Goal: Task Accomplishment & Management: Manage account settings

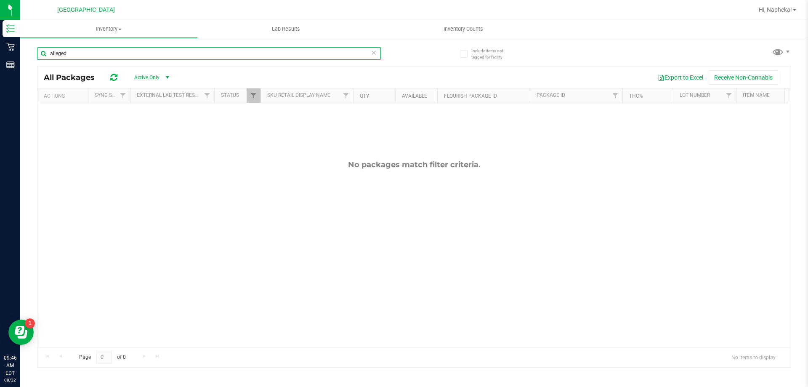
click at [377, 56] on input "alleged" at bounding box center [209, 53] width 344 height 13
click at [374, 54] on icon at bounding box center [374, 52] width 6 height 10
click at [273, 57] on input "text" at bounding box center [209, 53] width 344 height 13
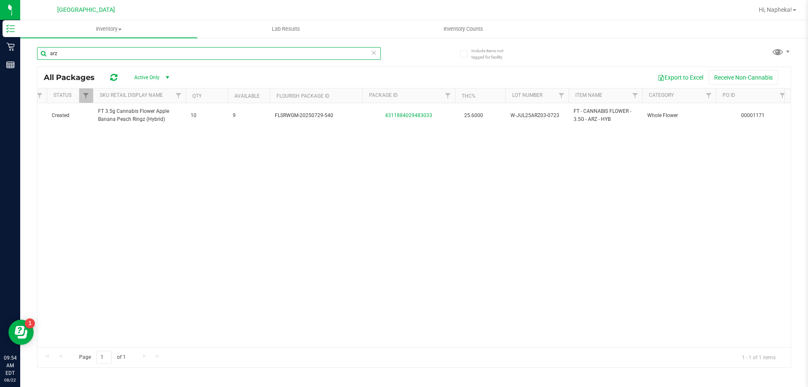
scroll to position [0, 273]
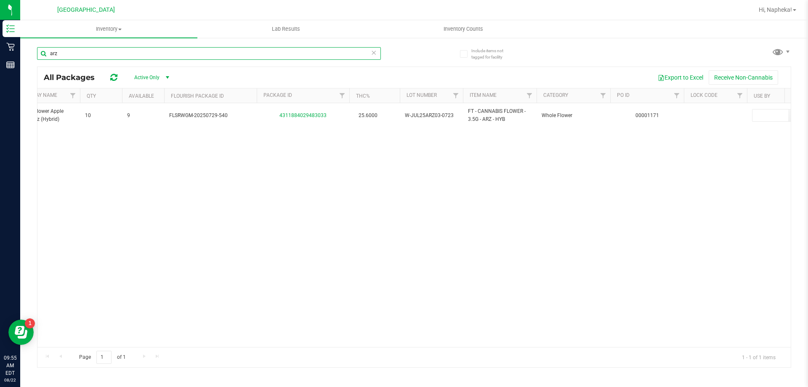
type input "arz"
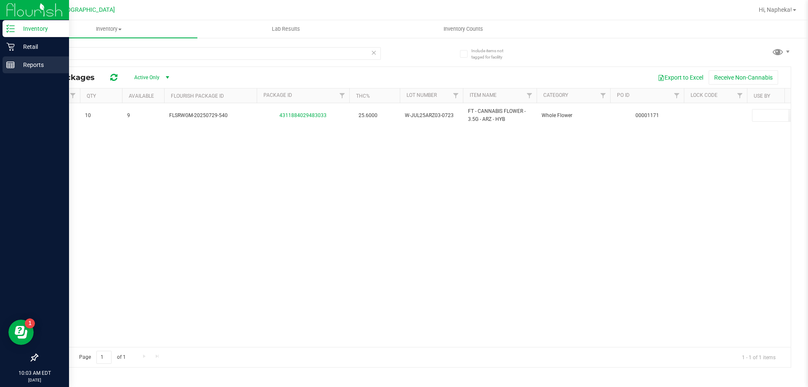
click at [14, 59] on div "Reports" at bounding box center [36, 64] width 66 height 17
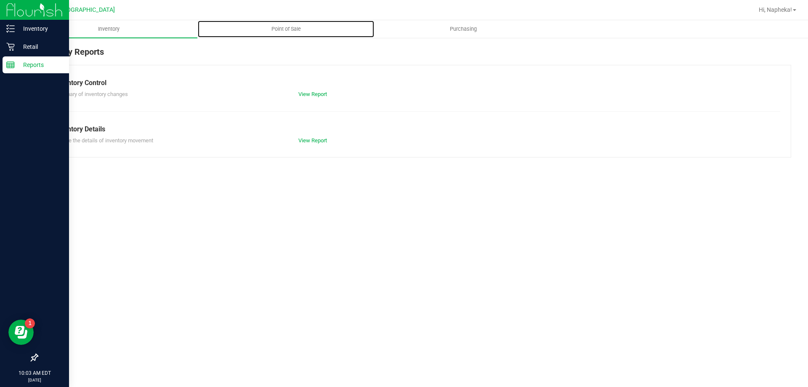
click at [280, 31] on span "Point of Sale" at bounding box center [286, 29] width 52 height 8
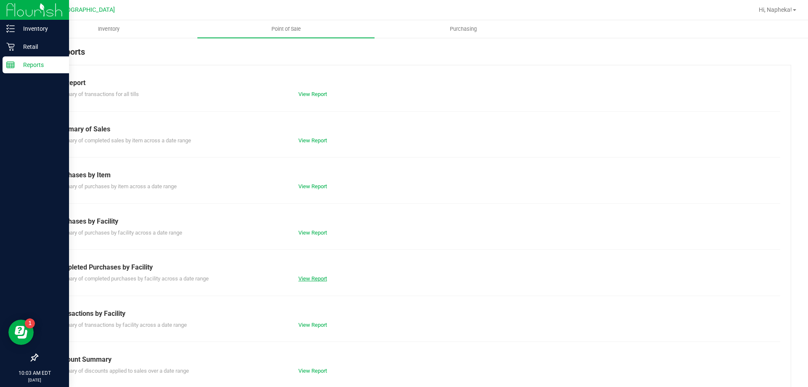
click at [315, 278] on link "View Report" at bounding box center [312, 278] width 29 height 6
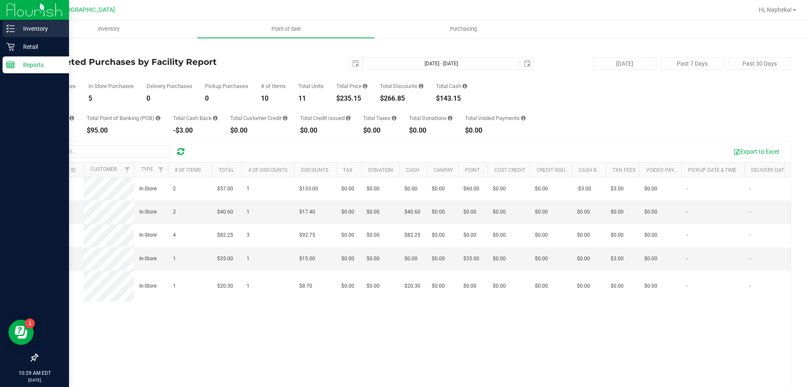
click at [15, 33] on p "Inventory" at bounding box center [40, 29] width 50 height 10
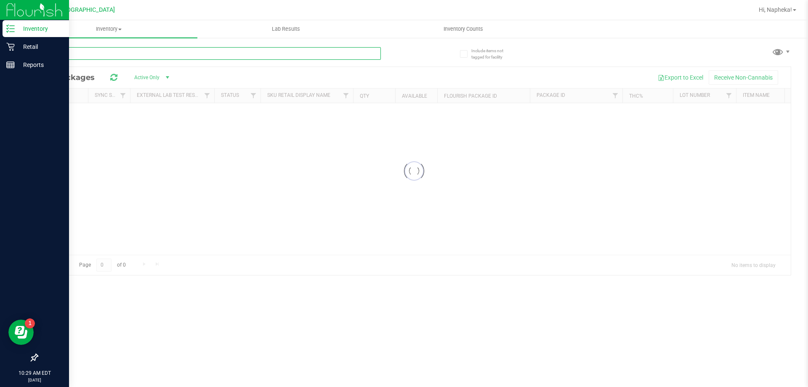
click at [133, 59] on div "Inventory All packages All inventory Waste log Lab Results Inventory Counts" at bounding box center [414, 203] width 788 height 367
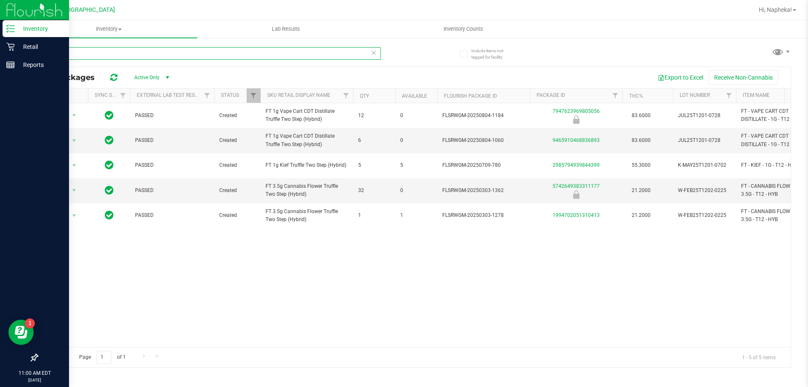
type input "t"
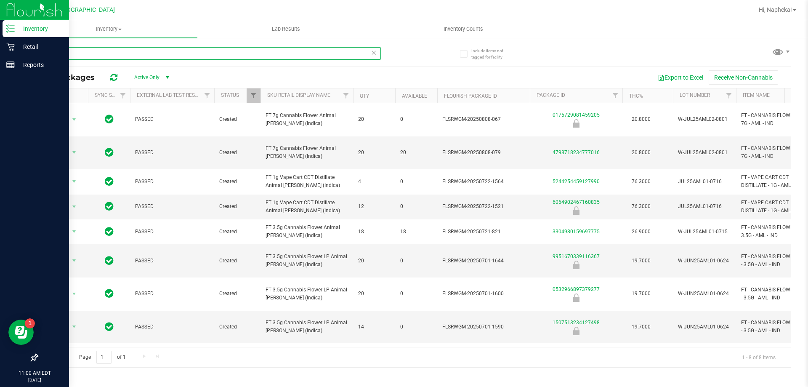
type input "aml"
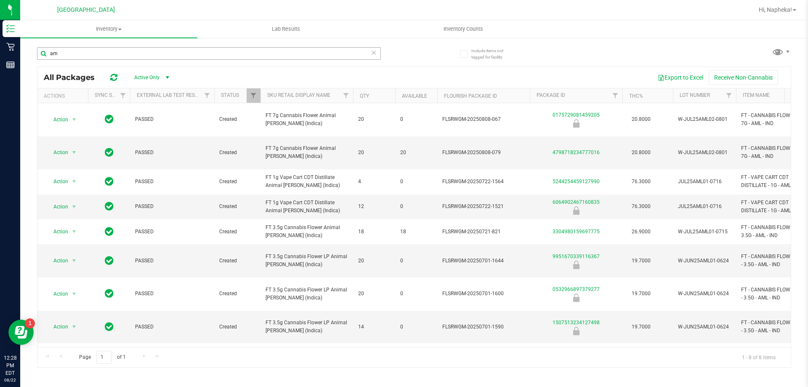
type input "a"
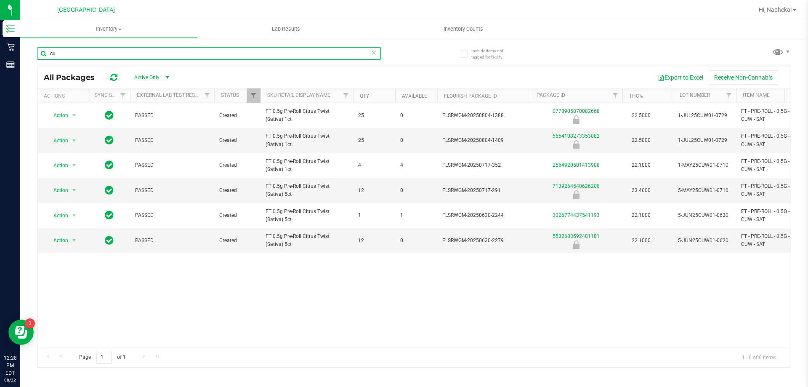
type input "c"
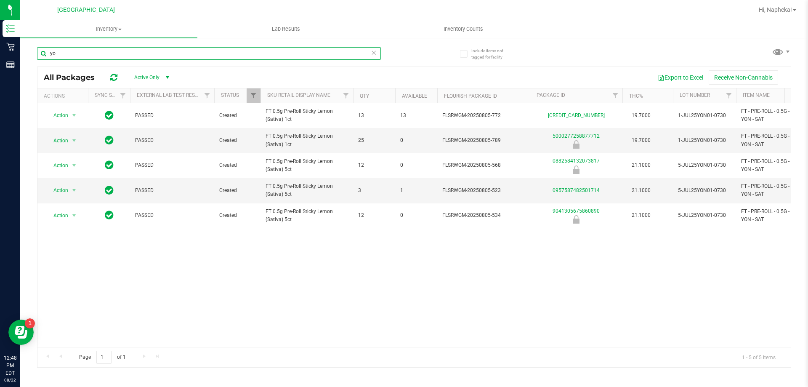
type input "y"
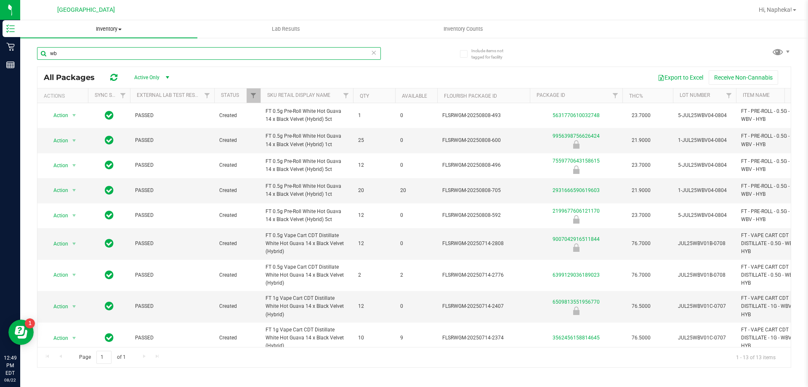
type input "w"
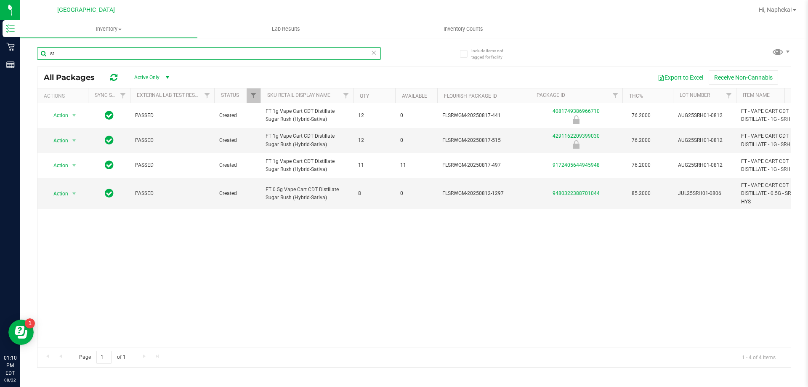
type input "s"
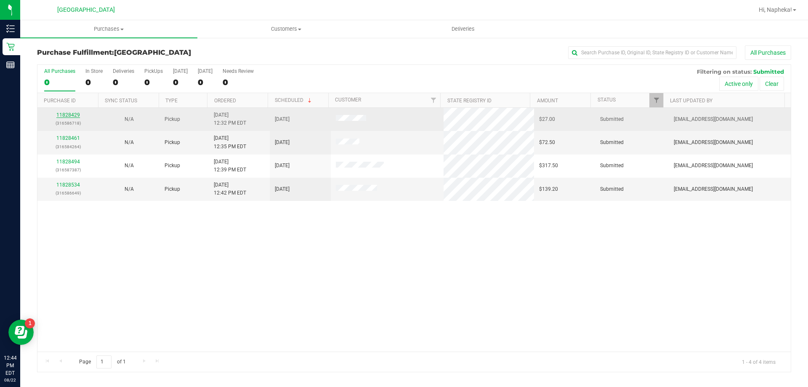
click at [74, 116] on link "11828429" at bounding box center [68, 115] width 24 height 6
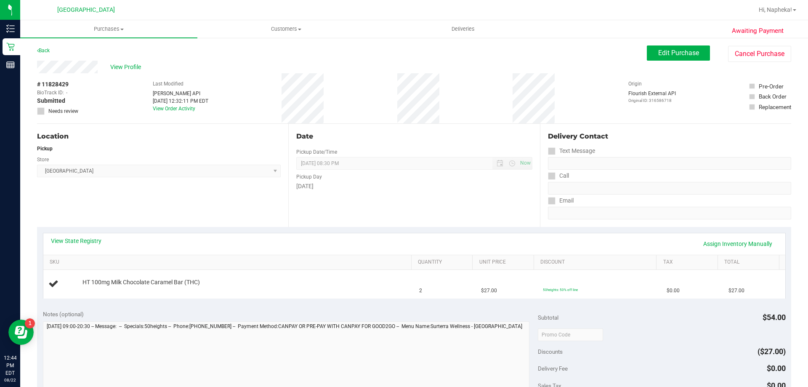
click at [92, 241] on link "View State Registry" at bounding box center [76, 240] width 50 height 8
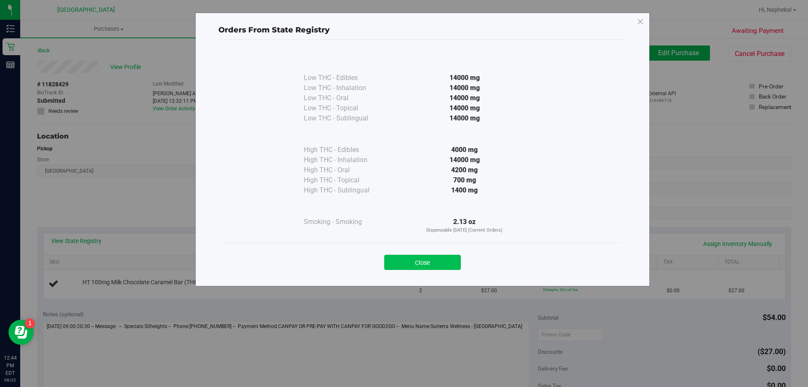
click at [437, 263] on button "Close" at bounding box center [422, 262] width 77 height 15
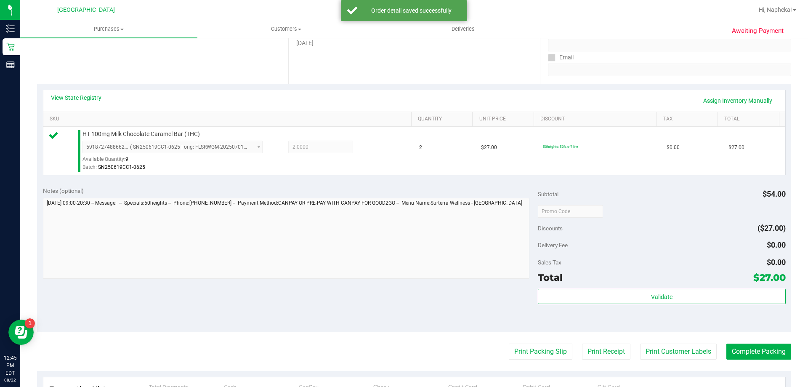
scroll to position [215, 0]
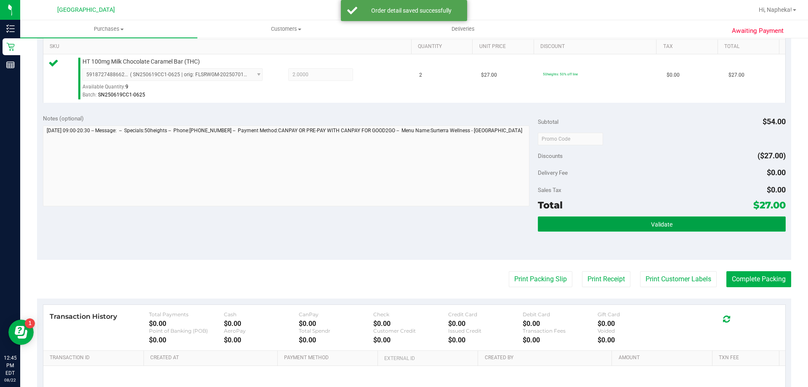
click at [659, 224] on span "Validate" at bounding box center [661, 224] width 21 height 7
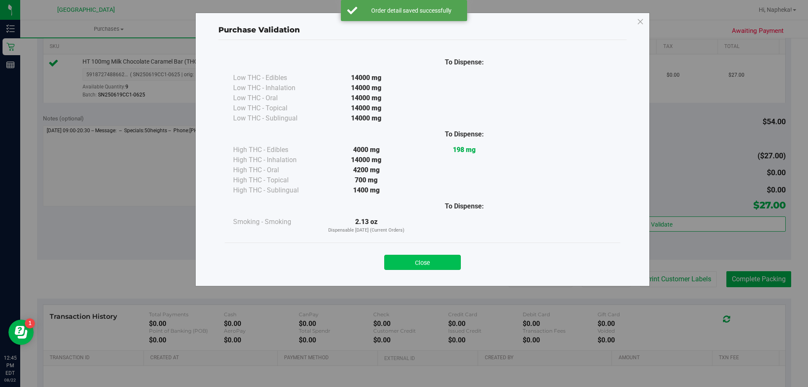
click at [438, 256] on button "Close" at bounding box center [422, 262] width 77 height 15
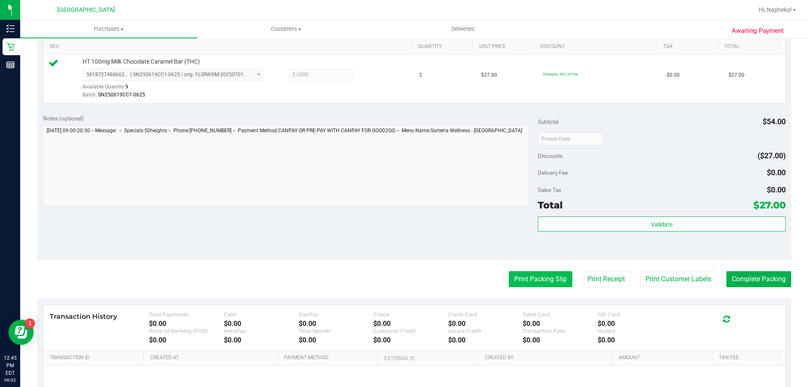
click at [547, 272] on button "Print Packing Slip" at bounding box center [541, 279] width 64 height 16
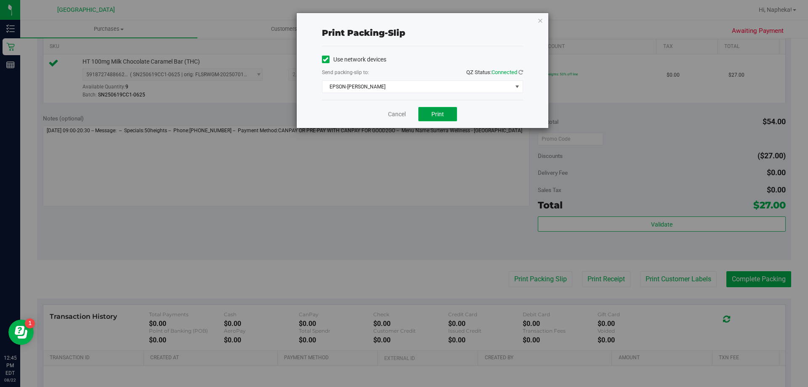
click at [450, 114] on button "Print" at bounding box center [437, 114] width 39 height 14
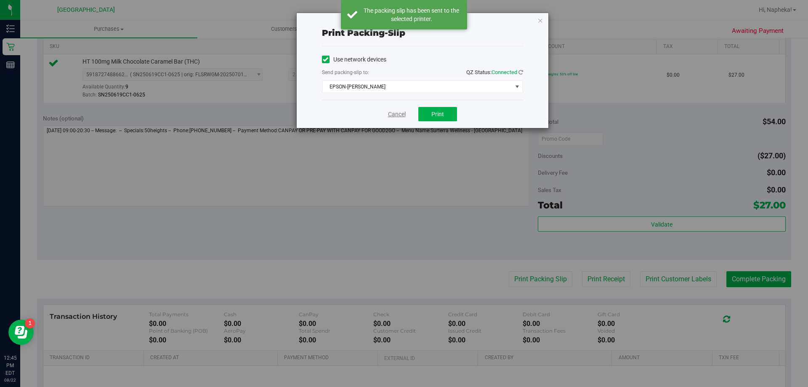
click at [395, 113] on link "Cancel" at bounding box center [397, 114] width 18 height 9
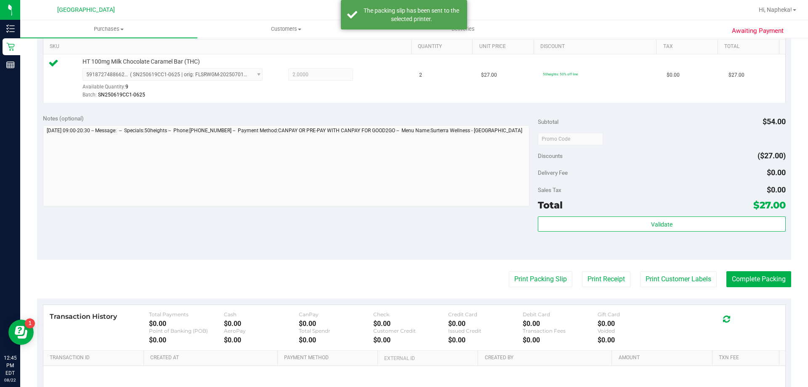
click at [742, 294] on purchase-details "Back Edit Purchase Cancel Purchase View Profile # 11828429 BioTrack ID: - Submi…" at bounding box center [414, 143] width 754 height 626
click at [752, 285] on button "Complete Packing" at bounding box center [758, 279] width 65 height 16
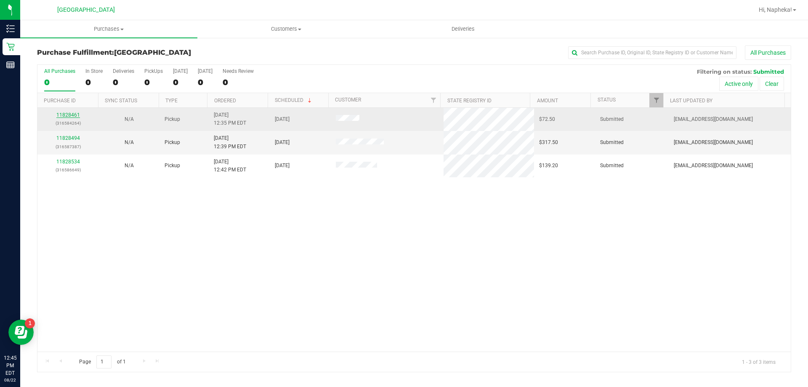
click at [72, 114] on link "11828461" at bounding box center [68, 115] width 24 height 6
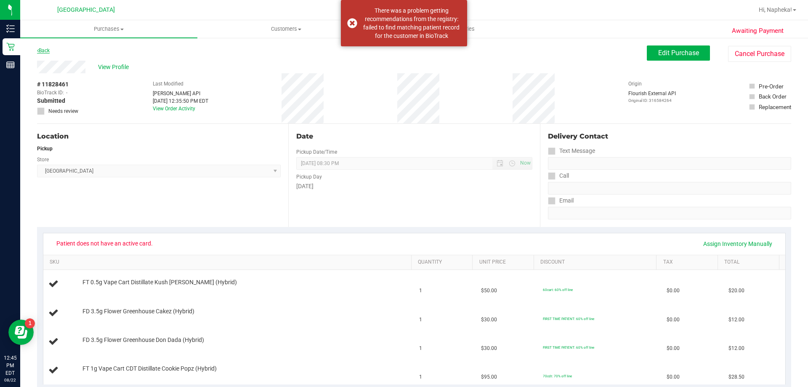
click at [50, 48] on link "Back" at bounding box center [43, 51] width 13 height 6
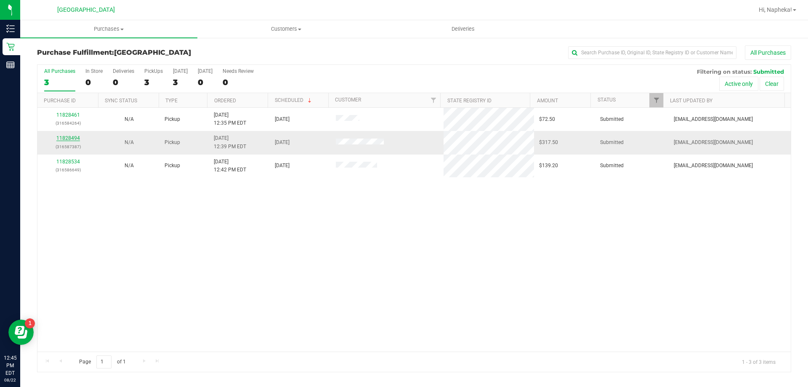
click at [74, 141] on link "11828494" at bounding box center [68, 138] width 24 height 6
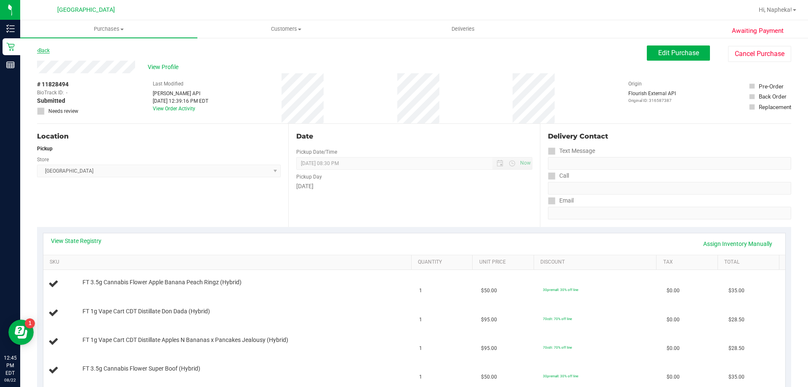
click at [46, 50] on link "Back" at bounding box center [43, 51] width 13 height 6
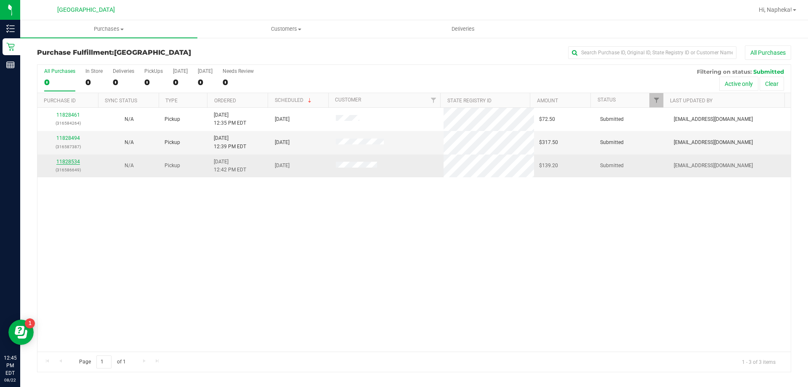
click at [73, 162] on link "11828534" at bounding box center [68, 162] width 24 height 6
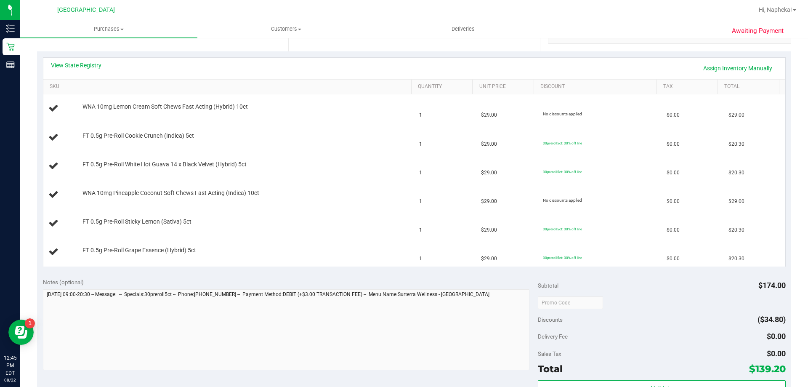
scroll to position [175, 0]
click at [96, 65] on link "View State Registry" at bounding box center [76, 65] width 50 height 8
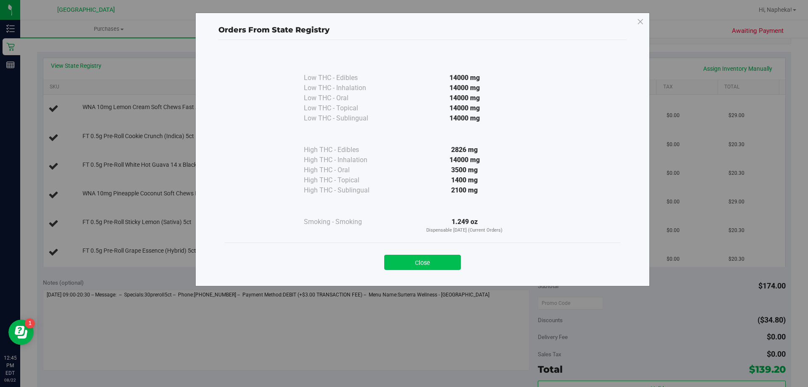
click at [430, 264] on button "Close" at bounding box center [422, 262] width 77 height 15
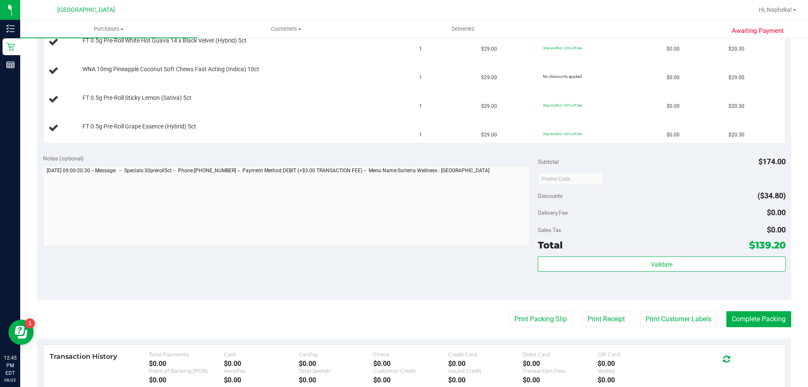
scroll to position [300, 0]
click at [551, 324] on button "Print Packing Slip" at bounding box center [541, 318] width 64 height 16
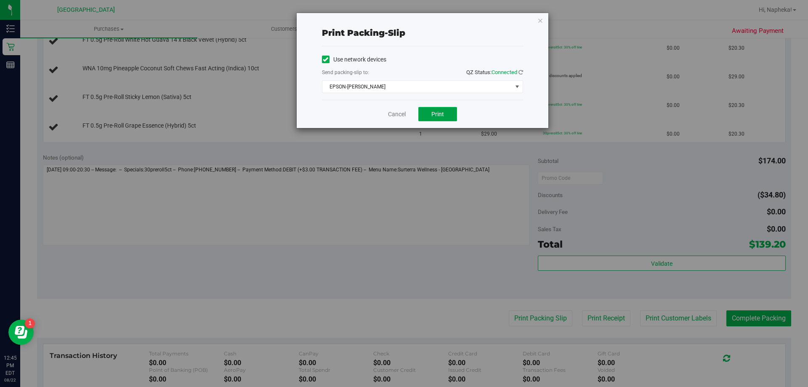
click at [436, 120] on button "Print" at bounding box center [437, 114] width 39 height 14
click at [396, 116] on link "Cancel" at bounding box center [397, 114] width 18 height 9
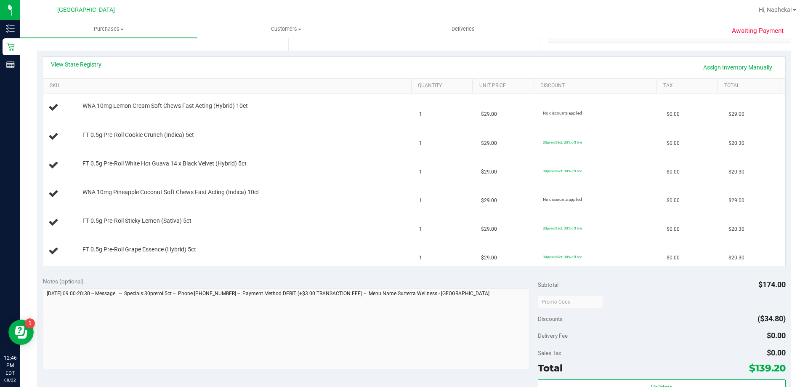
scroll to position [157, 0]
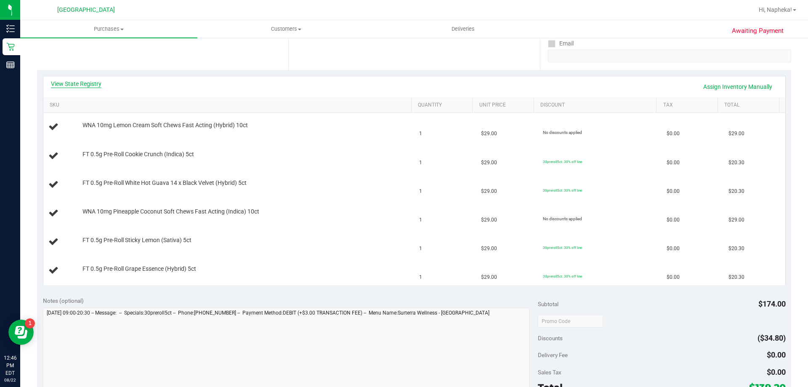
click at [89, 85] on link "View State Registry" at bounding box center [76, 84] width 50 height 8
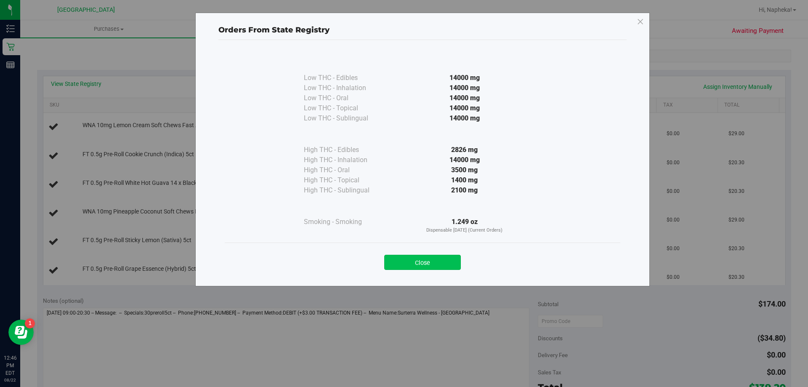
click at [438, 266] on button "Close" at bounding box center [422, 262] width 77 height 15
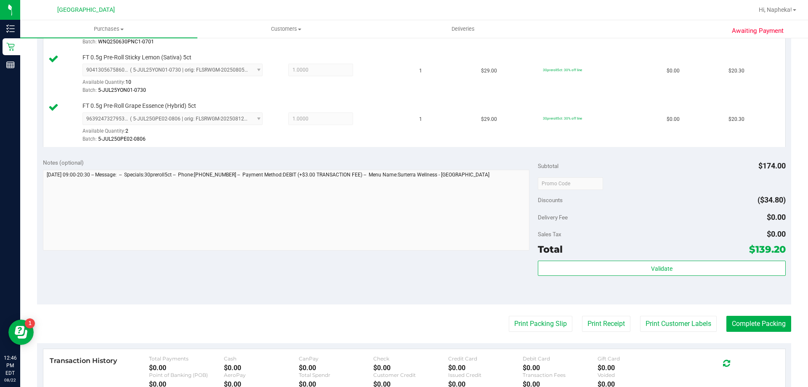
scroll to position [417, 0]
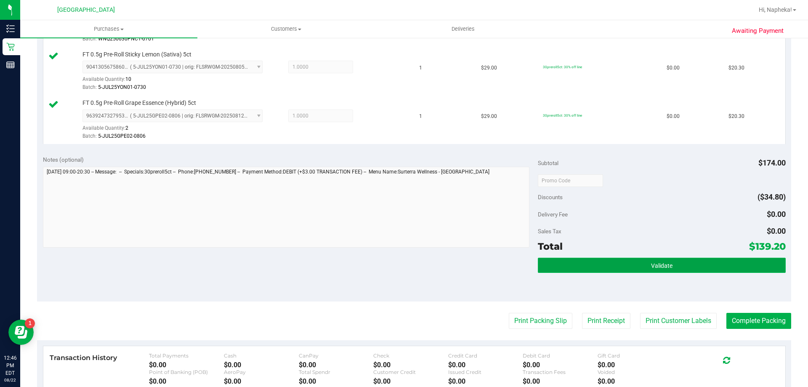
click at [651, 260] on button "Validate" at bounding box center [661, 265] width 247 height 15
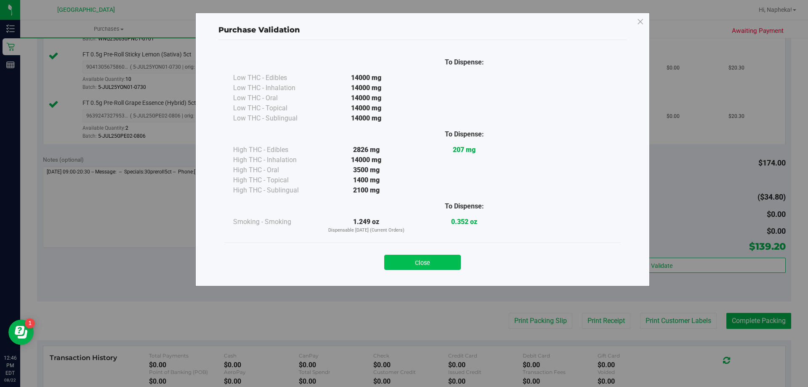
click at [429, 258] on button "Close" at bounding box center [422, 262] width 77 height 15
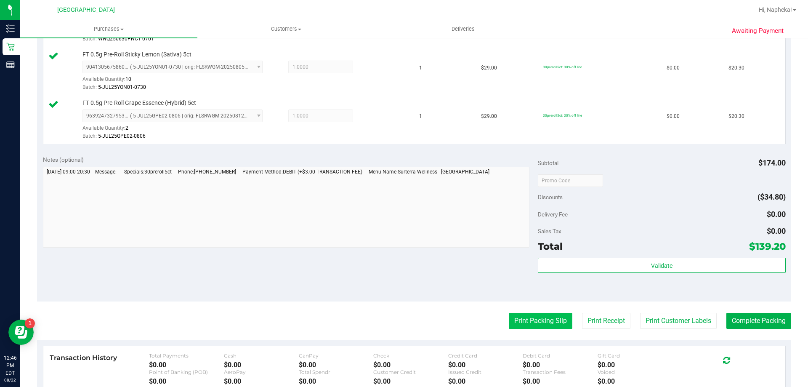
click at [542, 321] on button "Print Packing Slip" at bounding box center [541, 321] width 64 height 16
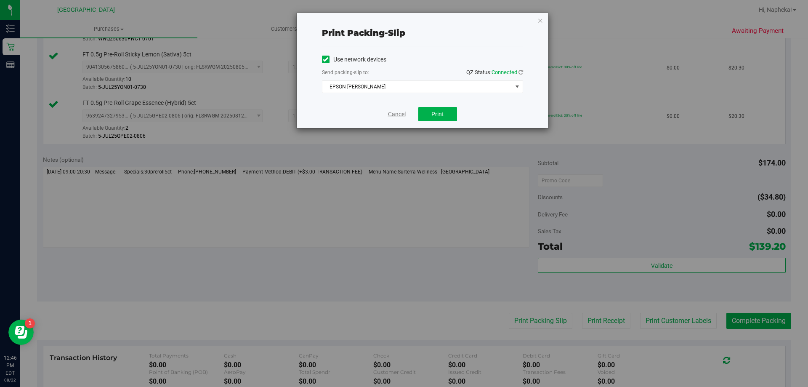
click at [402, 114] on link "Cancel" at bounding box center [397, 114] width 18 height 9
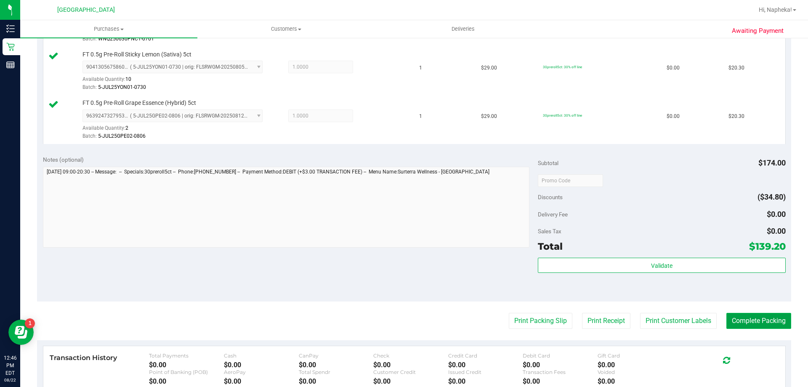
click at [751, 317] on button "Complete Packing" at bounding box center [758, 321] width 65 height 16
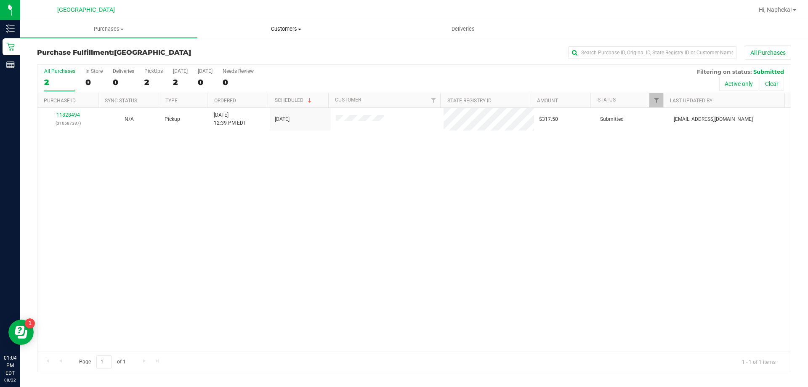
click at [290, 32] on span "Customers" at bounding box center [286, 29] width 176 height 8
click at [282, 47] on li "All customers" at bounding box center [285, 51] width 177 height 10
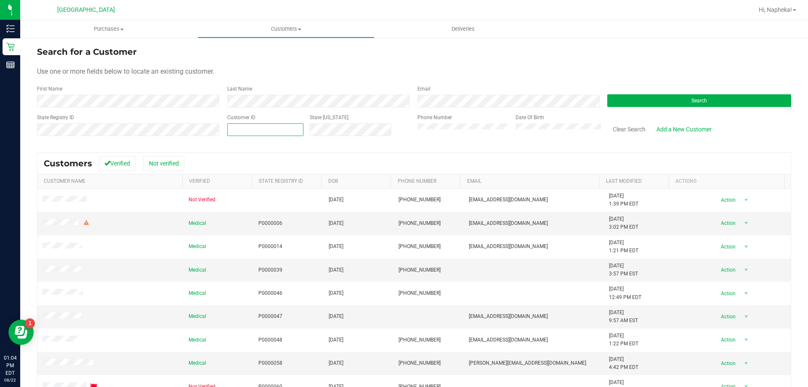
drag, startPoint x: 407, startPoint y: 128, endPoint x: 230, endPoint y: 126, distance: 177.6
click at [230, 126] on span at bounding box center [265, 129] width 76 height 13
click at [652, 101] on button "Search" at bounding box center [699, 100] width 184 height 13
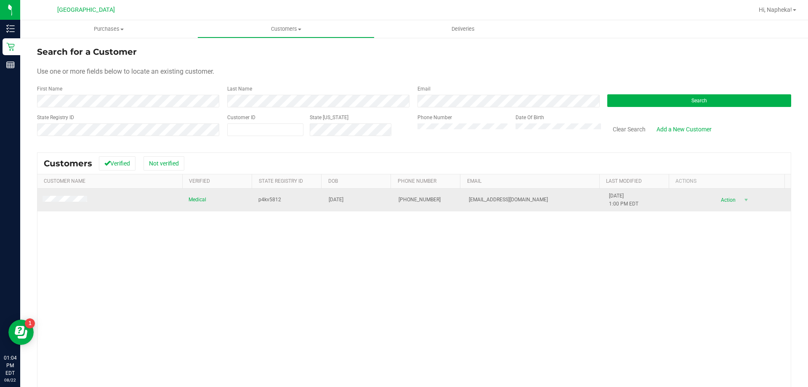
click at [74, 191] on td at bounding box center [110, 200] width 146 height 23
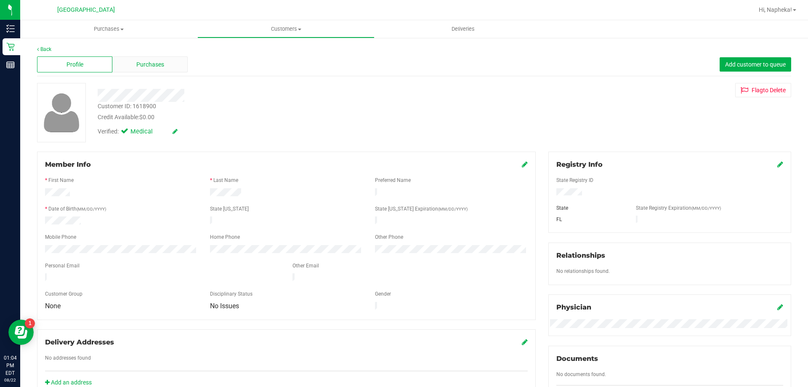
click at [134, 63] on div "Purchases" at bounding box center [149, 64] width 75 height 16
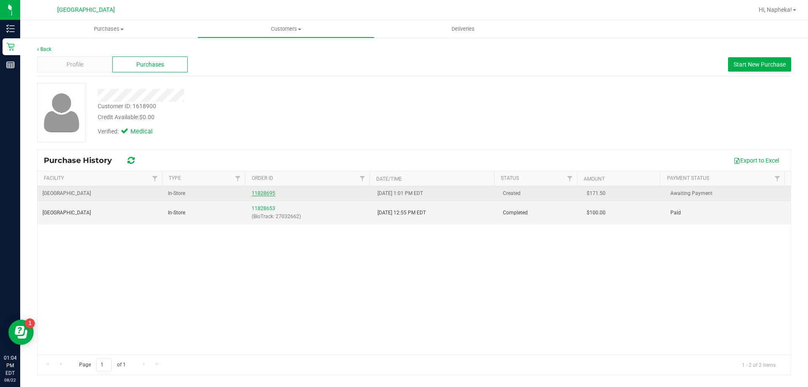
click at [255, 191] on link "11828695" at bounding box center [264, 193] width 24 height 6
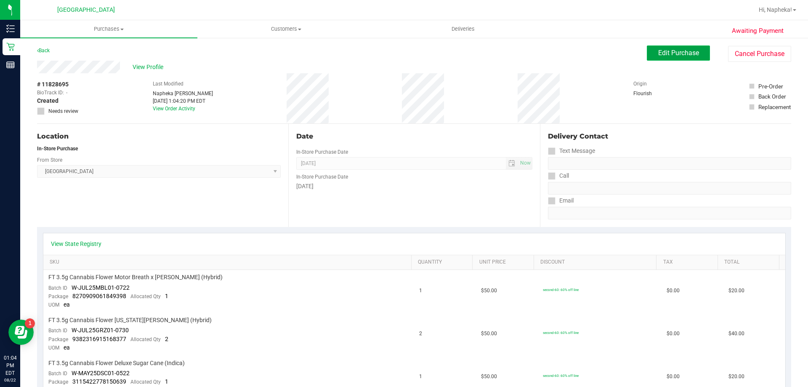
click at [680, 56] on span "Edit Purchase" at bounding box center [678, 53] width 41 height 8
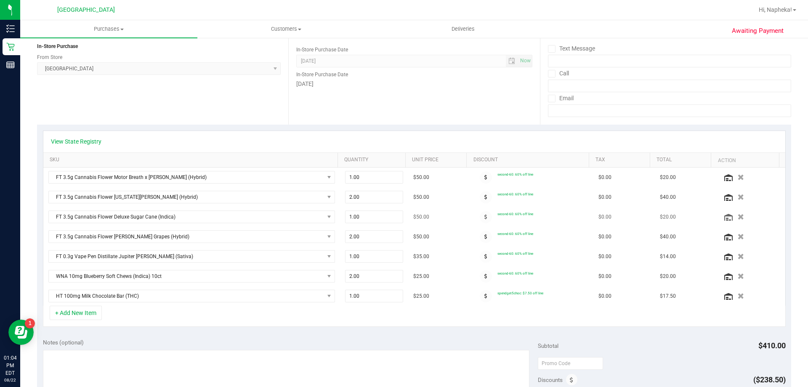
scroll to position [126, 0]
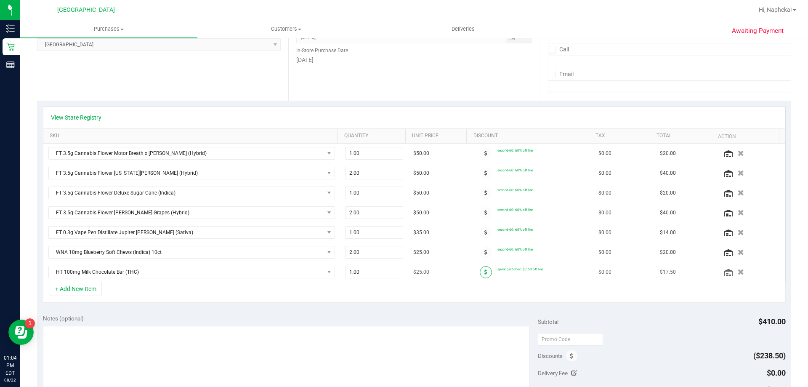
click at [480, 270] on span at bounding box center [486, 272] width 12 height 12
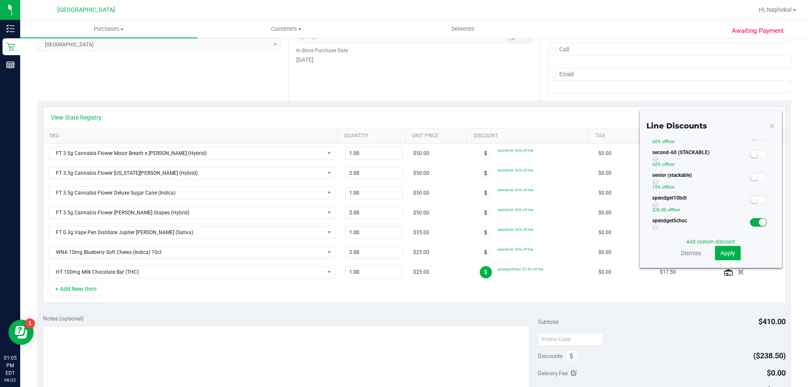
scroll to position [210, 0]
click at [720, 252] on span "Apply" at bounding box center [727, 253] width 15 height 7
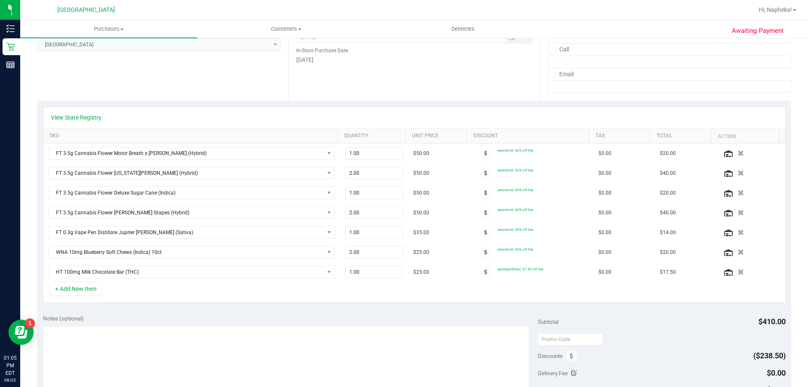
click at [484, 252] on icon at bounding box center [485, 252] width 3 height 5
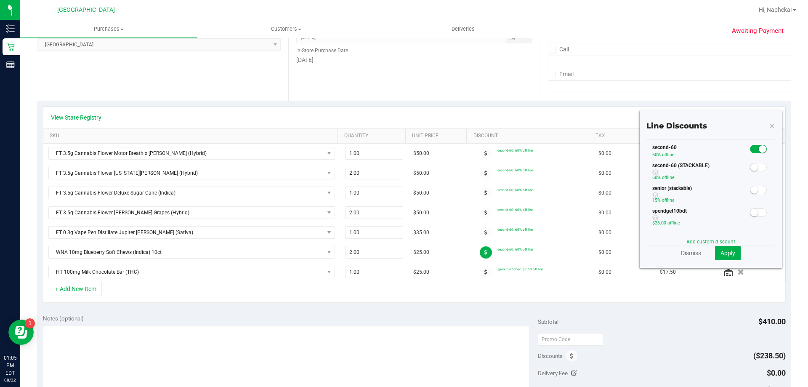
scroll to position [84, 0]
click at [750, 197] on span at bounding box center [758, 197] width 17 height 8
click at [722, 255] on span "Apply" at bounding box center [727, 253] width 15 height 7
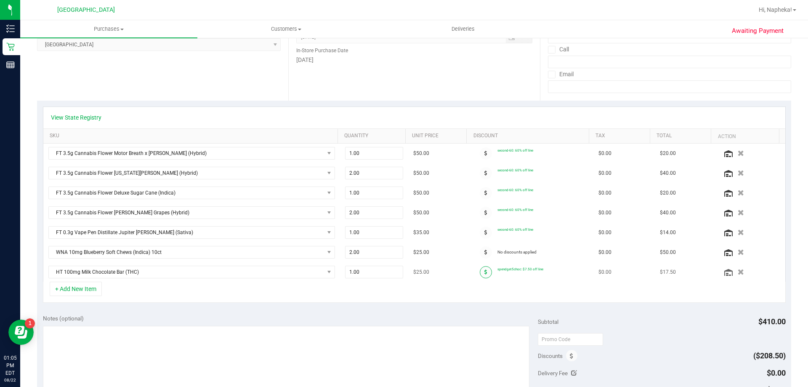
click at [480, 274] on span at bounding box center [486, 272] width 12 height 12
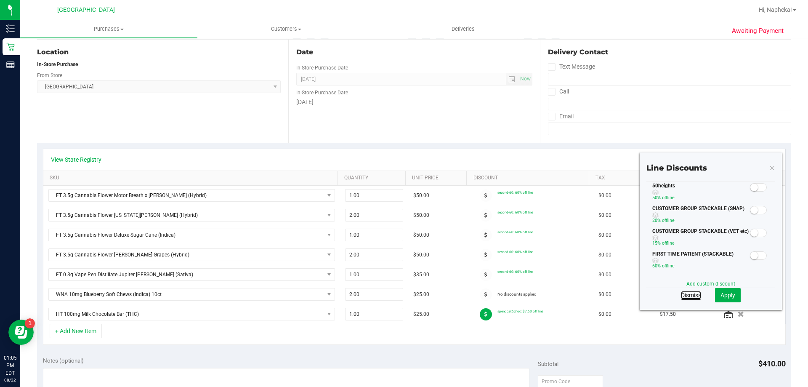
click at [691, 294] on link "Dismiss" at bounding box center [691, 295] width 20 height 8
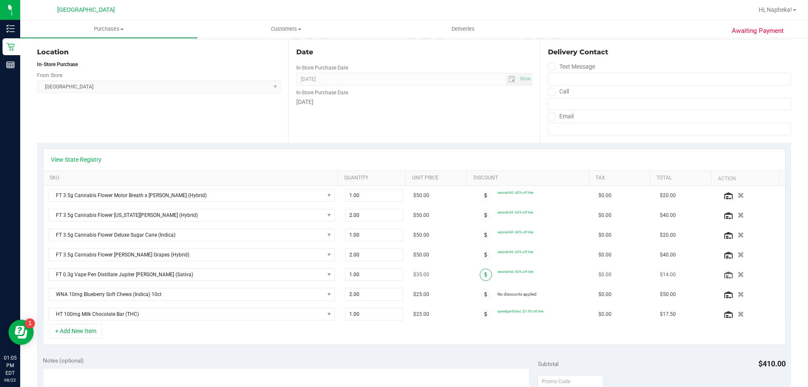
click at [481, 275] on span at bounding box center [486, 274] width 12 height 12
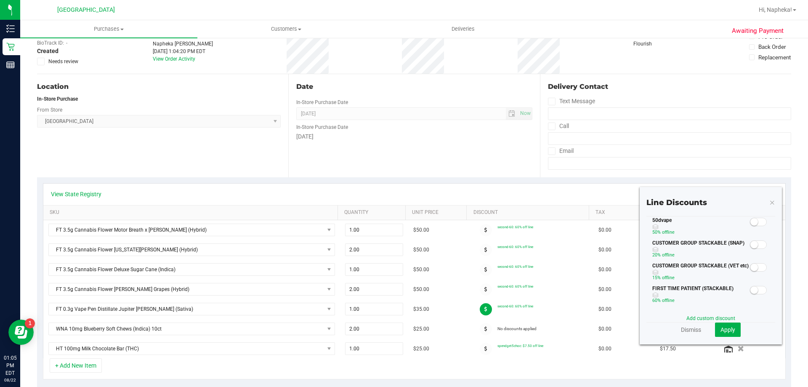
scroll to position [0, 0]
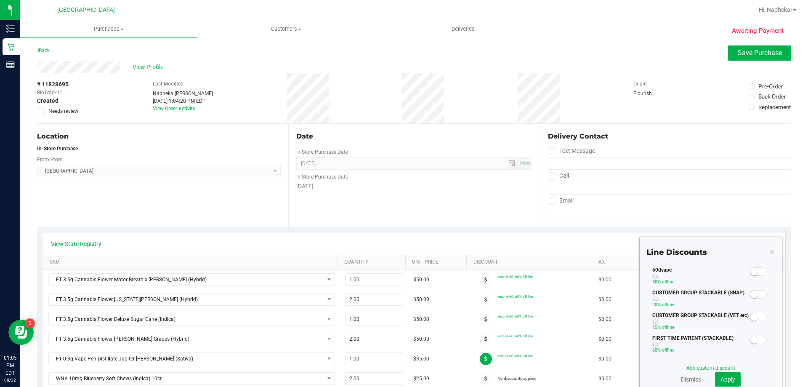
click at [750, 271] on small at bounding box center [754, 272] width 8 height 8
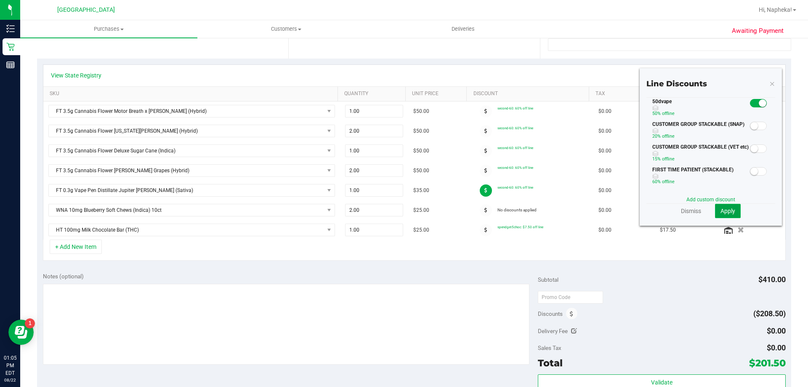
click at [730, 210] on button "Apply" at bounding box center [728, 211] width 26 height 14
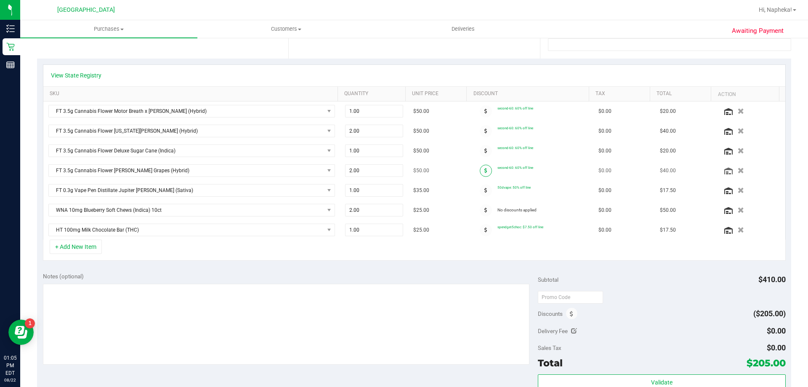
click at [484, 168] on icon at bounding box center [485, 170] width 3 height 5
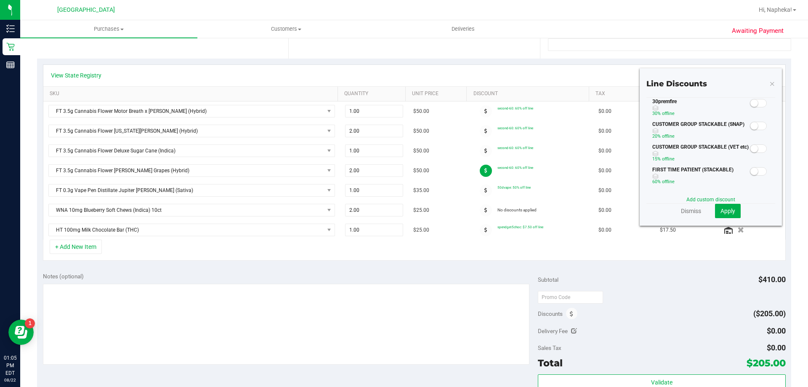
click at [485, 81] on div "View State Registry" at bounding box center [414, 75] width 742 height 21
click at [480, 114] on span at bounding box center [486, 111] width 12 height 12
click at [755, 104] on span at bounding box center [758, 103] width 17 height 8
click at [721, 206] on button "Apply" at bounding box center [728, 211] width 26 height 14
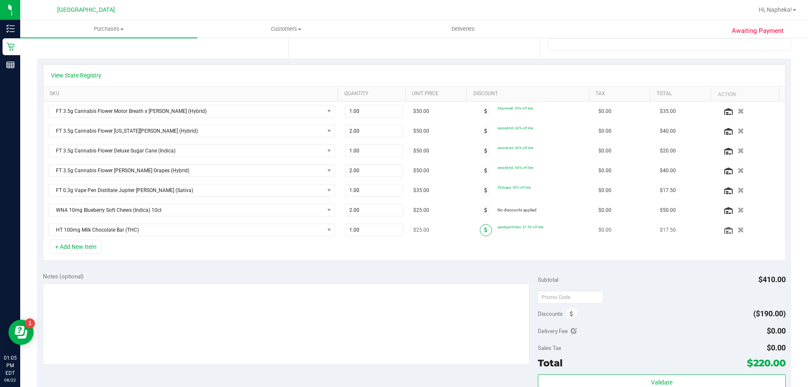
click at [484, 231] on icon at bounding box center [485, 229] width 3 height 5
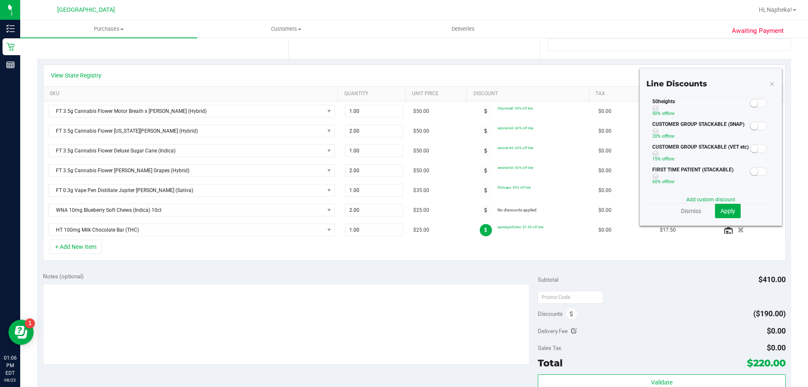
click at [750, 105] on small at bounding box center [754, 103] width 8 height 8
click at [726, 213] on span "Apply" at bounding box center [727, 210] width 15 height 7
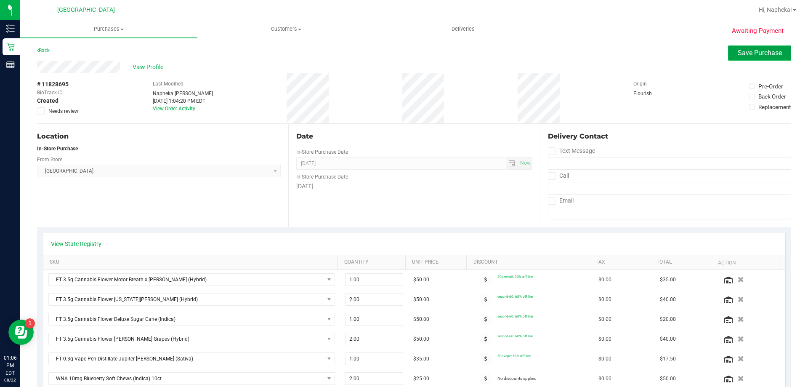
click at [761, 59] on button "Save Purchase" at bounding box center [759, 52] width 63 height 15
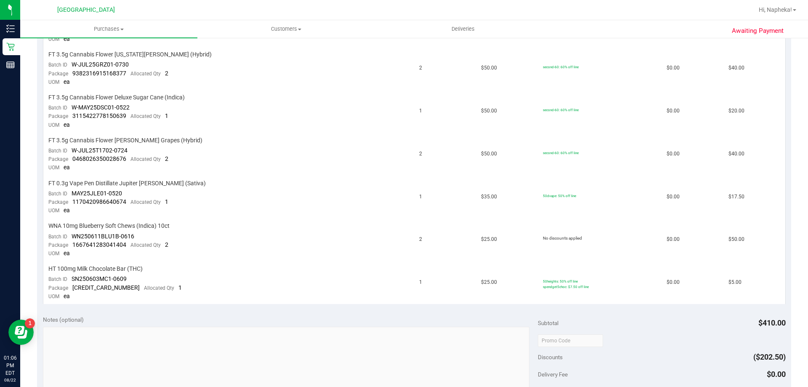
scroll to position [463, 0]
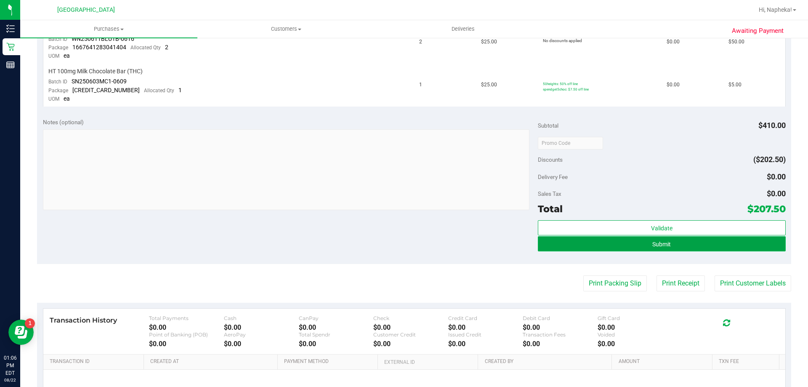
click at [700, 243] on button "Submit" at bounding box center [661, 243] width 247 height 15
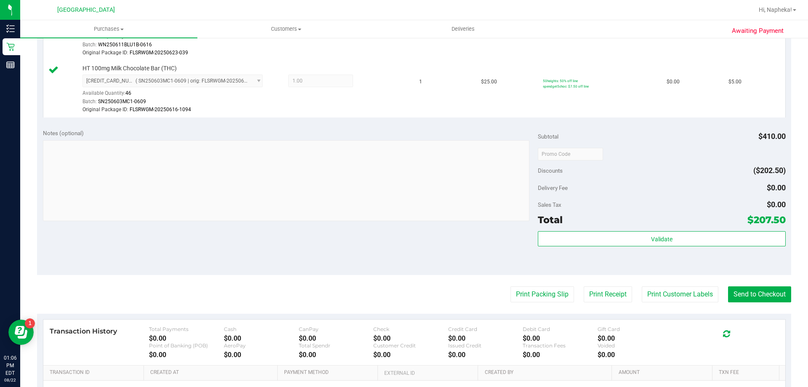
scroll to position [650, 0]
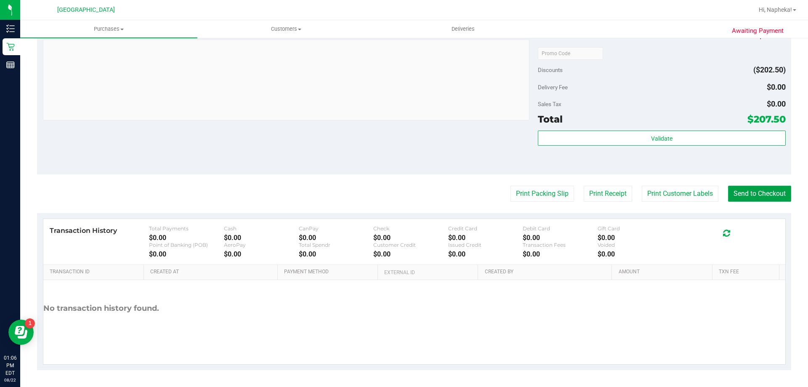
click at [755, 197] on button "Send to Checkout" at bounding box center [759, 194] width 63 height 16
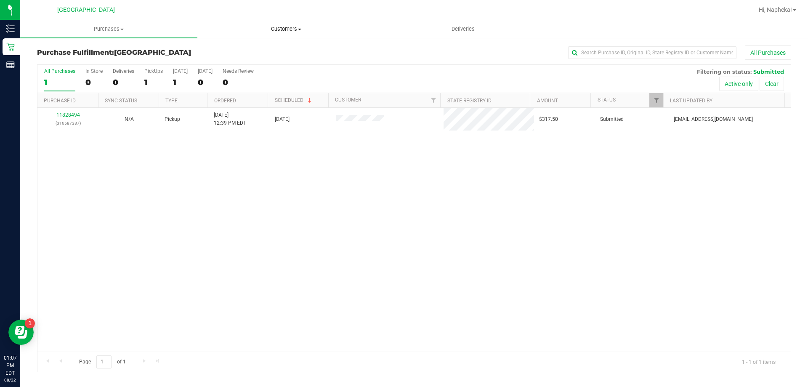
click at [285, 26] on span "Customers" at bounding box center [286, 29] width 176 height 8
click at [268, 50] on li "All customers" at bounding box center [285, 51] width 177 height 10
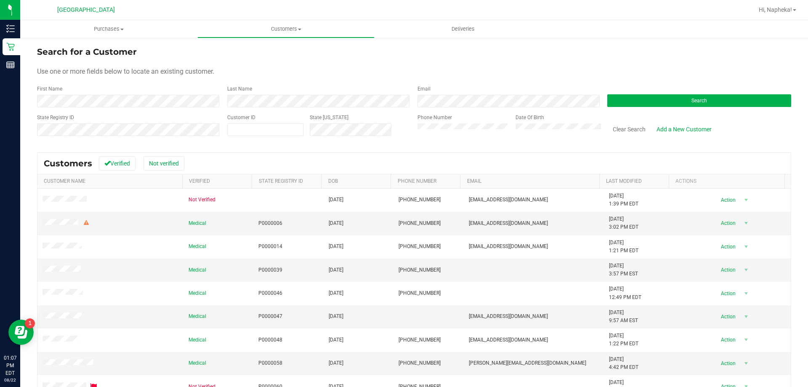
click at [130, 134] on div "State Registry ID" at bounding box center [129, 129] width 184 height 30
click at [625, 104] on button "Search" at bounding box center [699, 100] width 184 height 13
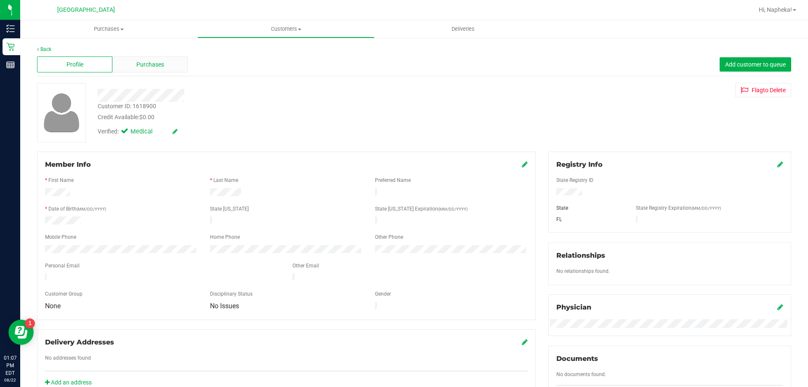
click at [133, 59] on div "Purchases" at bounding box center [149, 64] width 75 height 16
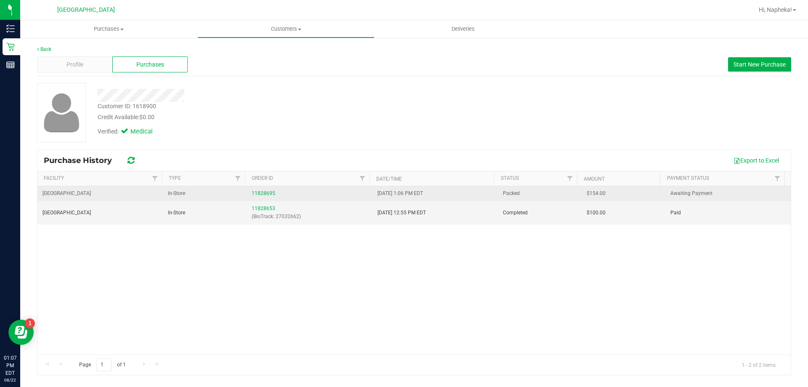
click at [248, 194] on td "11828695" at bounding box center [309, 193] width 125 height 15
click at [256, 191] on link "11828695" at bounding box center [264, 193] width 24 height 6
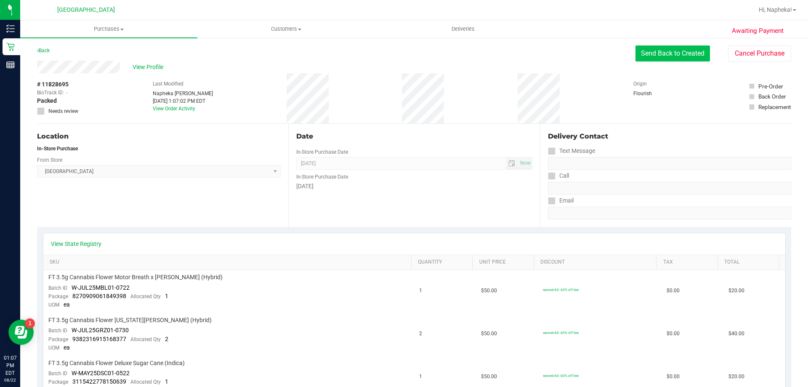
click at [688, 60] on button "Send Back to Created" at bounding box center [672, 53] width 74 height 16
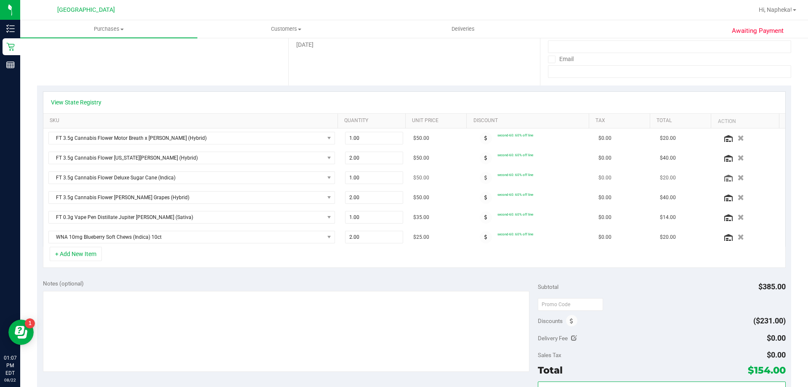
scroll to position [126, 0]
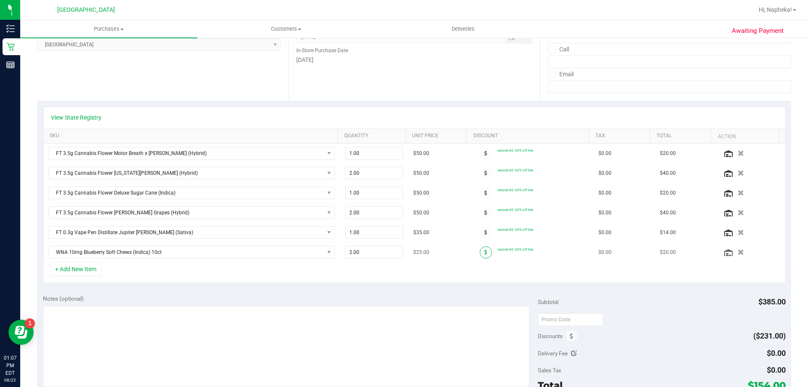
click at [484, 251] on icon at bounding box center [485, 252] width 3 height 5
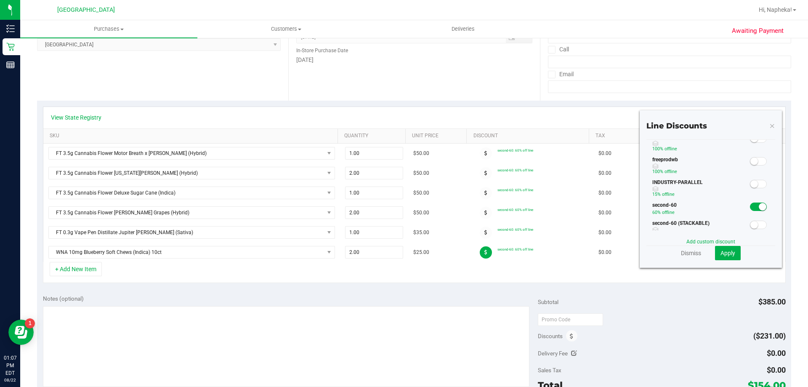
scroll to position [84, 0]
click at [754, 193] on span at bounding box center [758, 197] width 17 height 8
click at [728, 251] on span "Apply" at bounding box center [727, 253] width 15 height 7
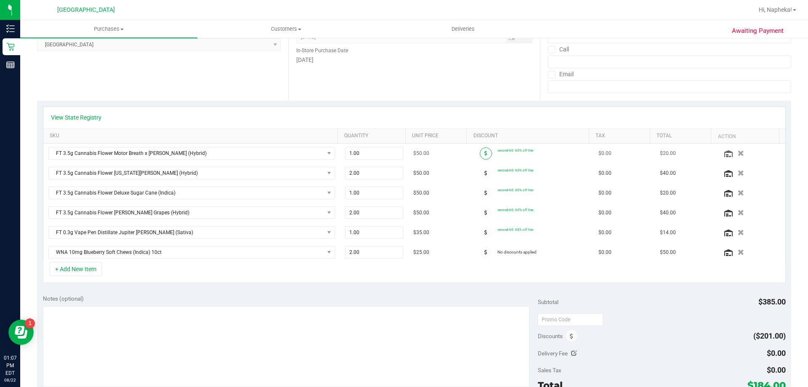
click at [480, 151] on span at bounding box center [486, 153] width 12 height 12
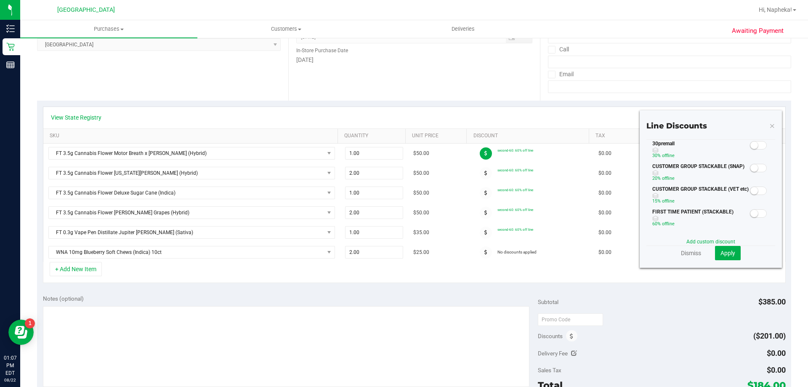
click at [757, 145] on span at bounding box center [758, 145] width 17 height 8
click at [733, 250] on button "Apply" at bounding box center [728, 253] width 26 height 14
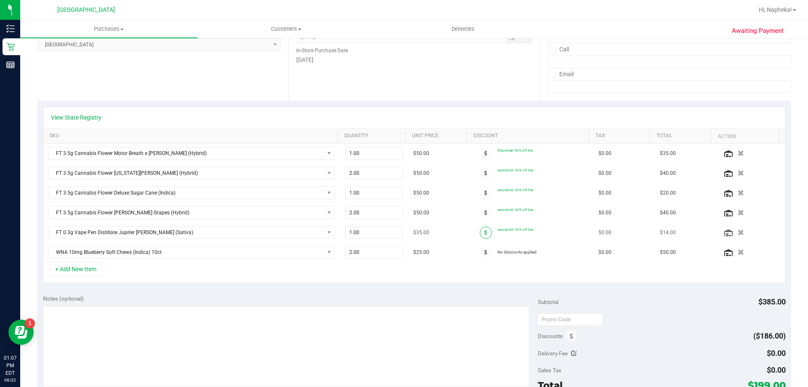
click at [480, 229] on span at bounding box center [486, 232] width 12 height 12
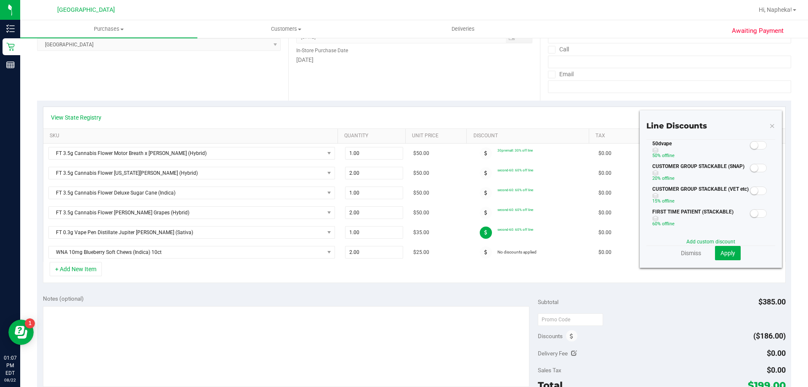
click at [753, 140] on div at bounding box center [758, 145] width 17 height 11
click at [752, 149] on span at bounding box center [758, 145] width 17 height 8
click at [720, 259] on button "Apply" at bounding box center [728, 253] width 26 height 14
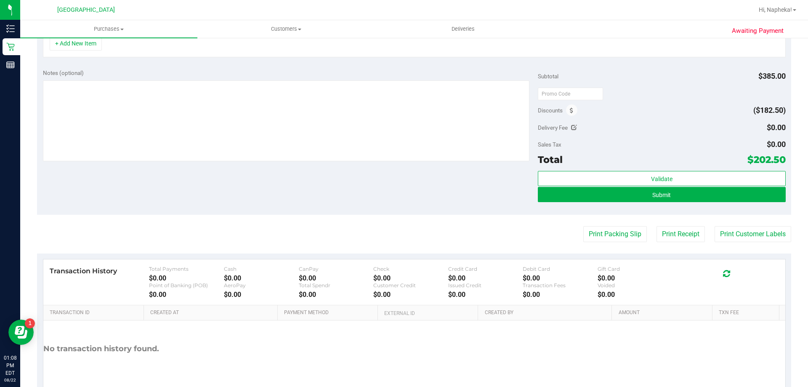
scroll to position [393, 0]
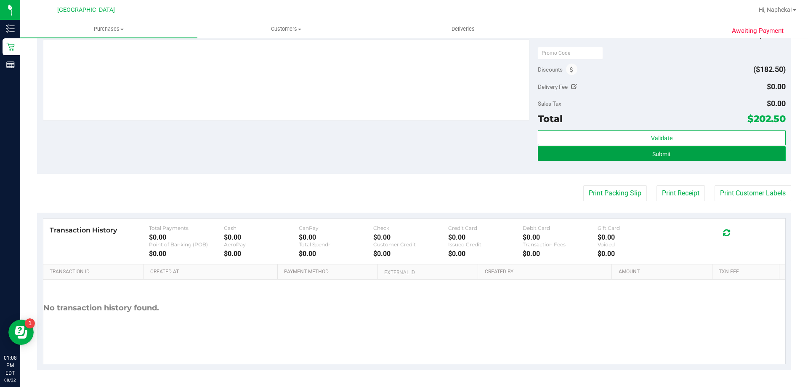
click at [665, 152] on span "Submit" at bounding box center [661, 154] width 19 height 7
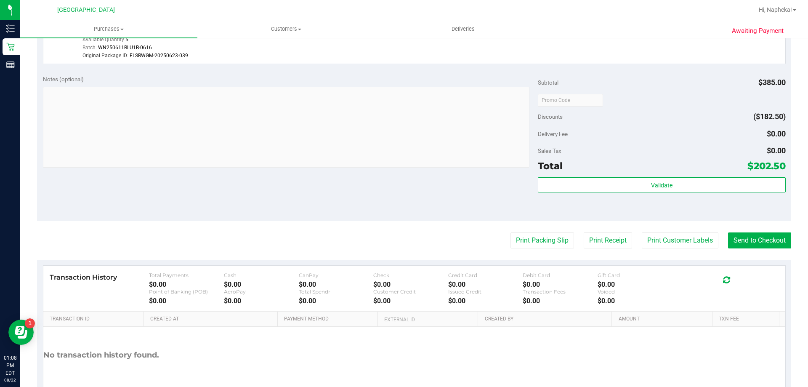
scroll to position [593, 0]
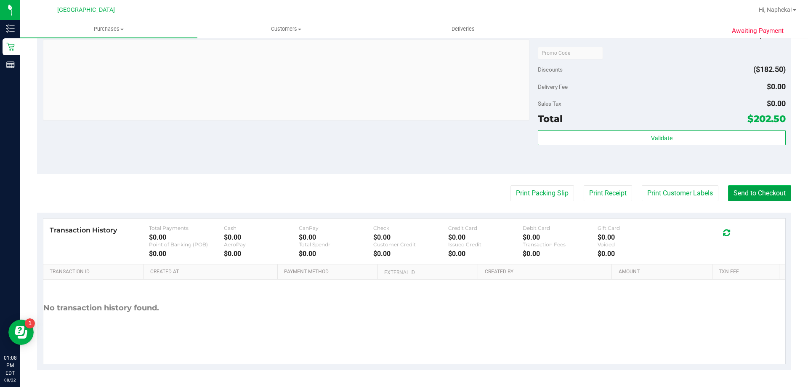
click at [750, 187] on button "Send to Checkout" at bounding box center [759, 193] width 63 height 16
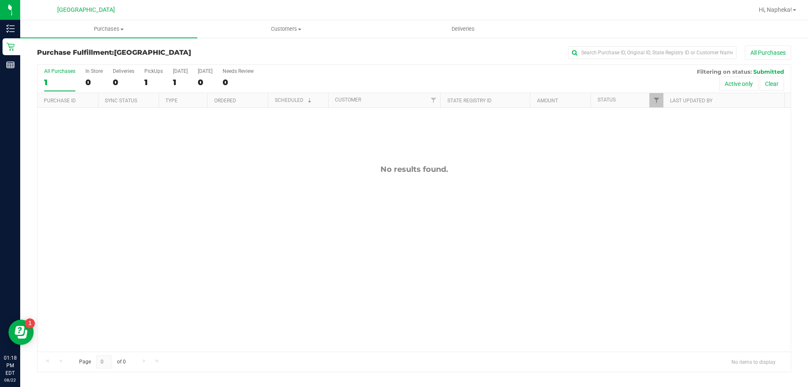
click at [128, 244] on div "No results found." at bounding box center [413, 258] width 753 height 300
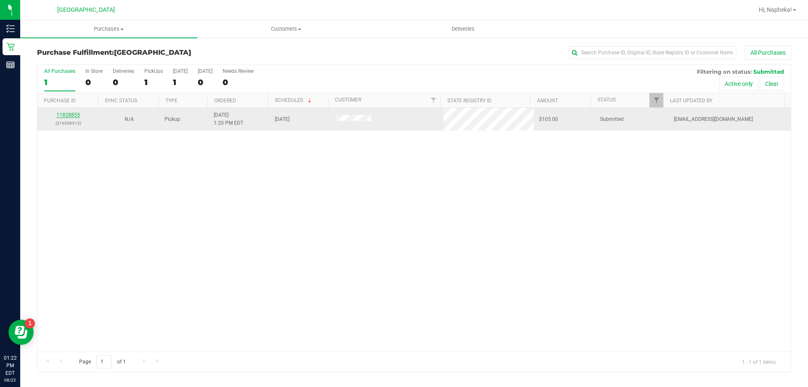
click at [71, 114] on link "11828855" at bounding box center [68, 115] width 24 height 6
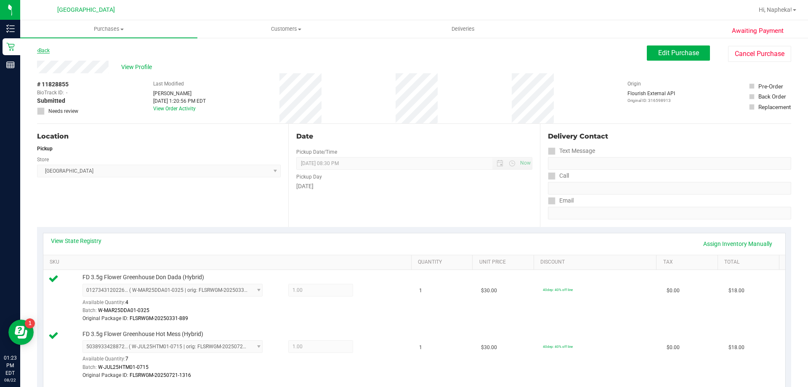
click at [40, 50] on link "Back" at bounding box center [43, 51] width 13 height 6
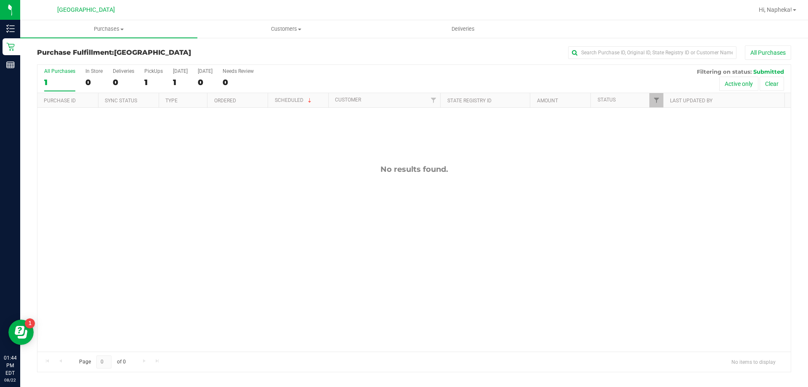
click at [89, 228] on div "No results found." at bounding box center [413, 258] width 753 height 300
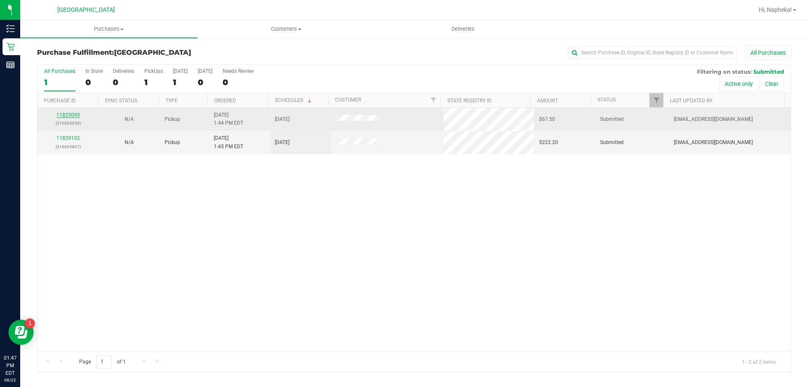
click at [70, 116] on link "11829099" at bounding box center [68, 115] width 24 height 6
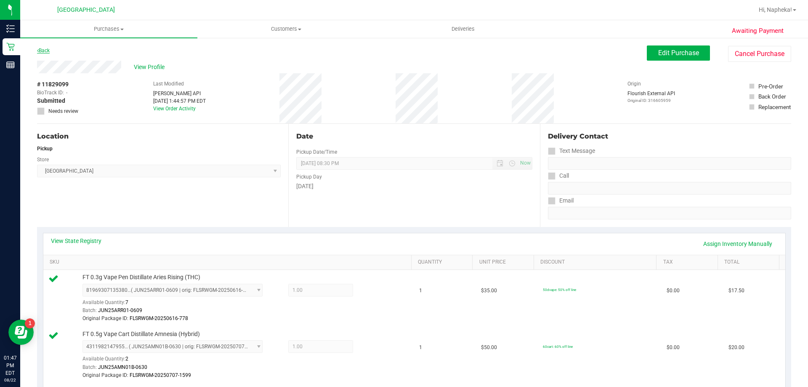
click at [46, 51] on link "Back" at bounding box center [43, 51] width 13 height 6
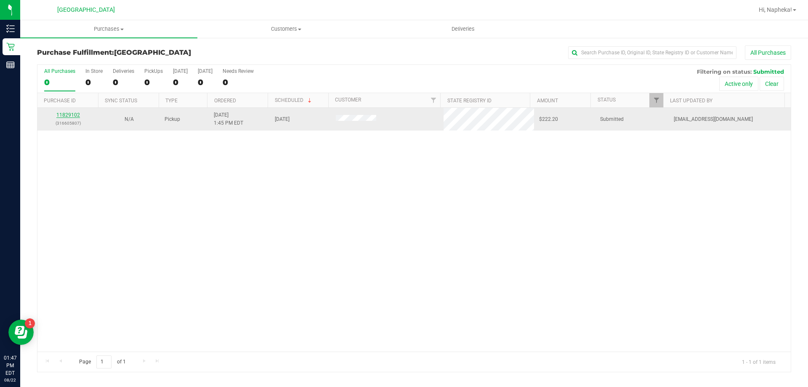
click at [65, 116] on link "11829102" at bounding box center [68, 115] width 24 height 6
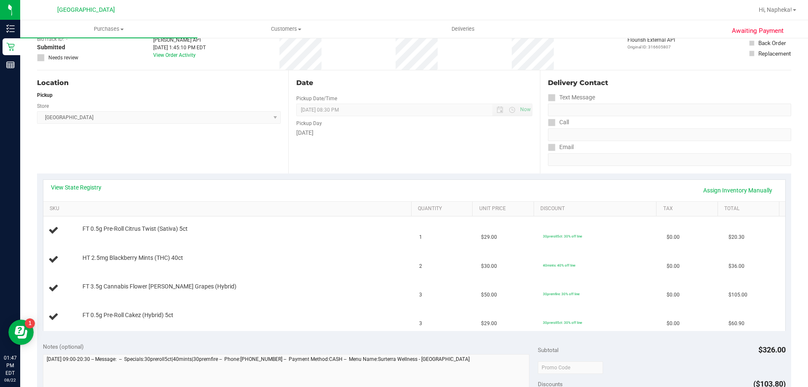
scroll to position [126, 0]
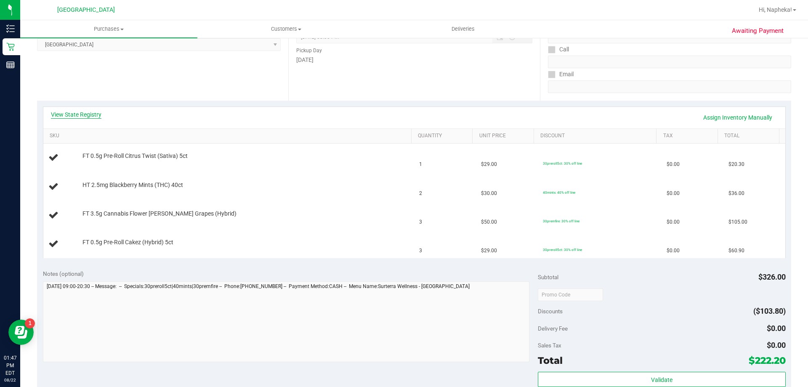
click at [92, 115] on link "View State Registry" at bounding box center [76, 114] width 50 height 8
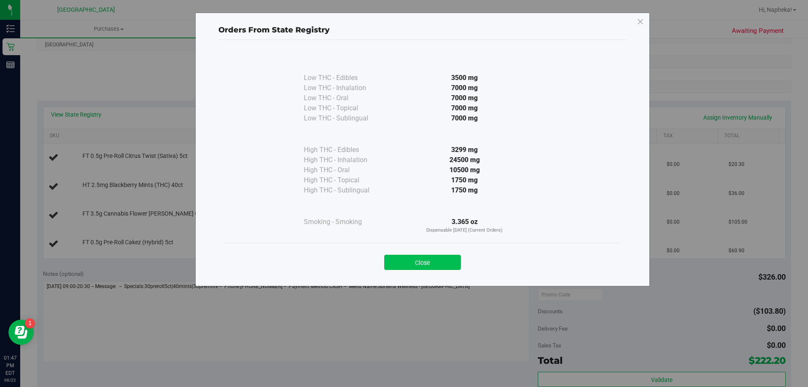
click at [452, 260] on button "Close" at bounding box center [422, 262] width 77 height 15
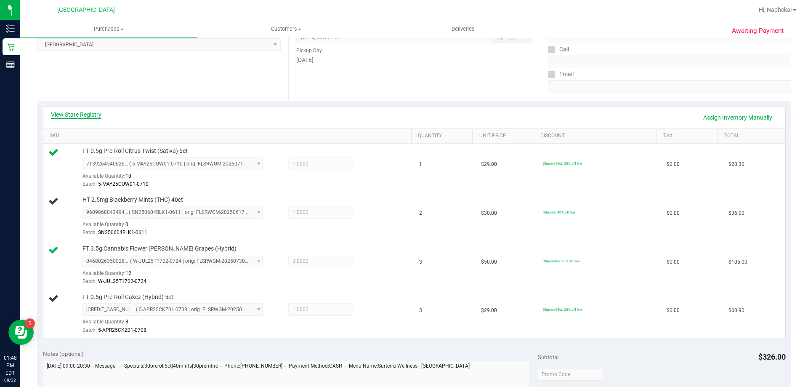
click at [76, 115] on link "View State Registry" at bounding box center [76, 114] width 50 height 8
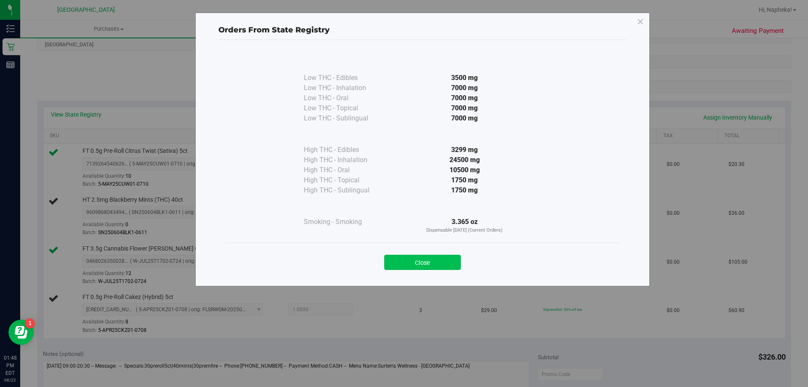
click at [413, 269] on button "Close" at bounding box center [422, 262] width 77 height 15
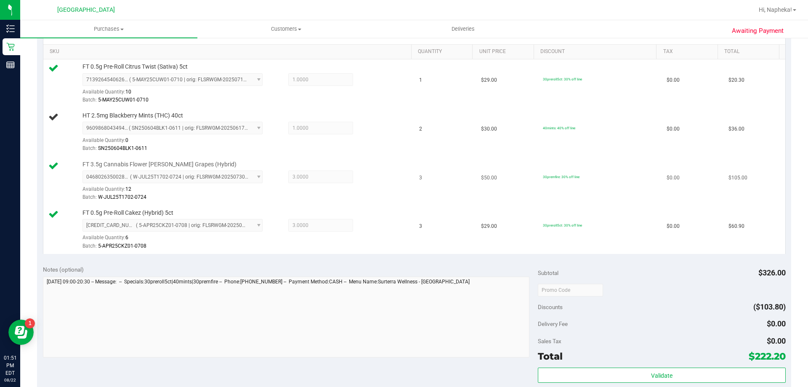
scroll to position [421, 0]
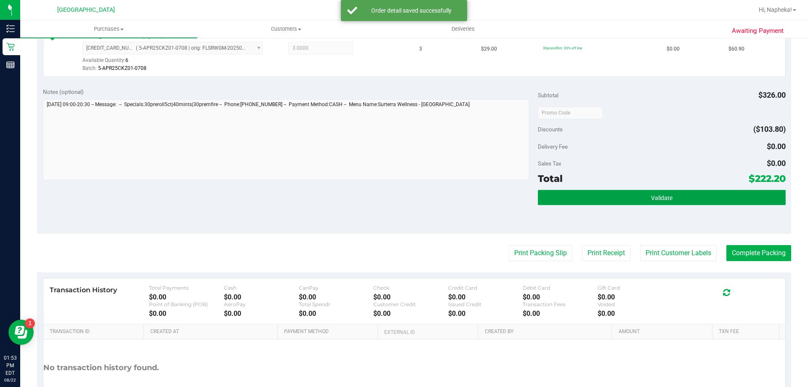
click at [696, 199] on button "Validate" at bounding box center [661, 197] width 247 height 15
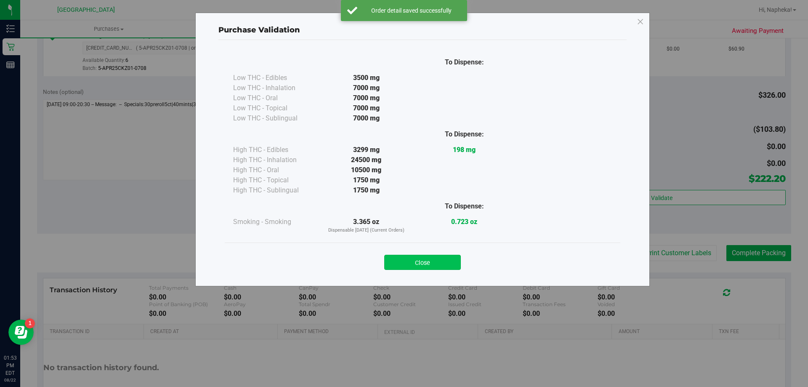
click at [438, 260] on button "Close" at bounding box center [422, 262] width 77 height 15
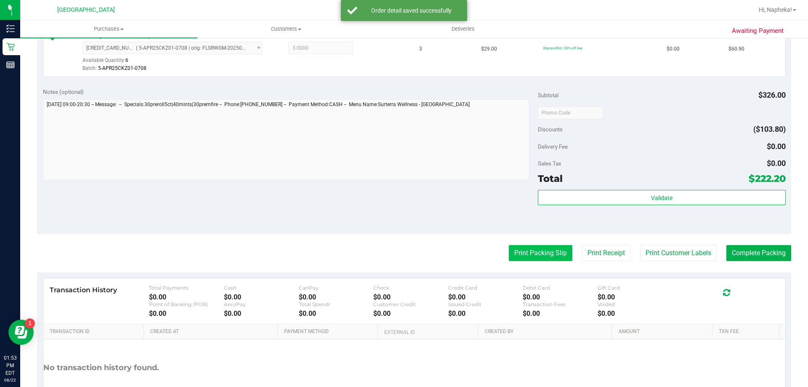
click at [551, 257] on button "Print Packing Slip" at bounding box center [541, 253] width 64 height 16
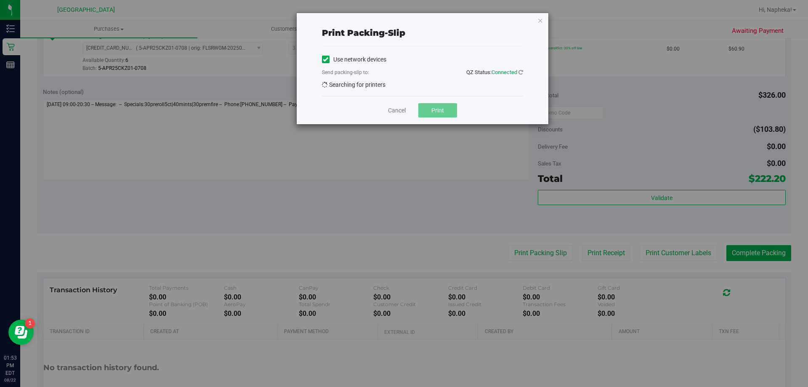
click at [441, 114] on span "Print" at bounding box center [437, 110] width 13 height 7
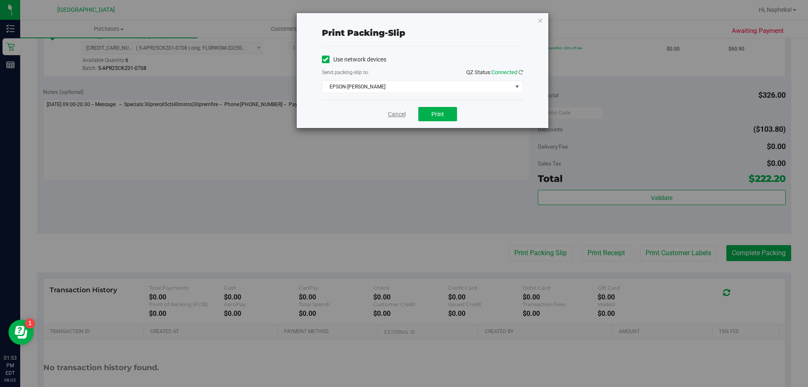
click at [404, 113] on link "Cancel" at bounding box center [397, 114] width 18 height 9
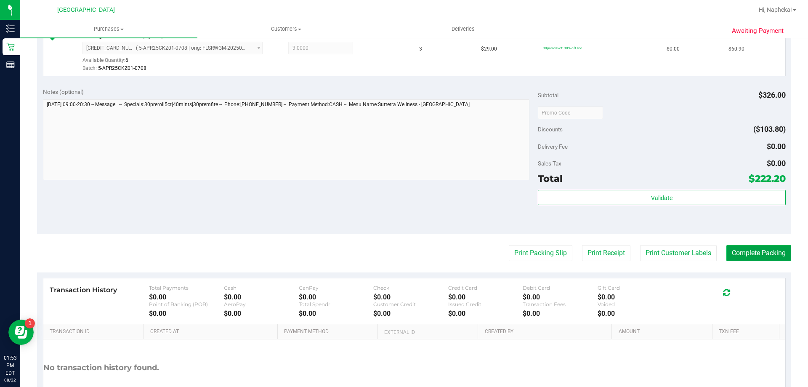
click at [751, 251] on button "Complete Packing" at bounding box center [758, 253] width 65 height 16
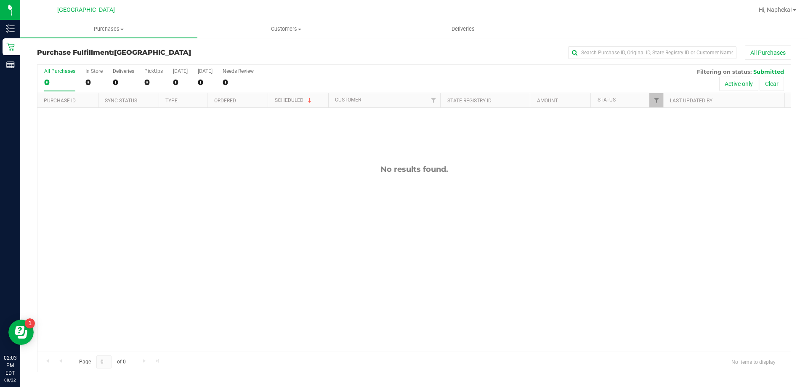
click at [114, 201] on div "No results found." at bounding box center [413, 258] width 753 height 300
click at [788, 8] on span "Hi, Napheka!" at bounding box center [775, 9] width 33 height 7
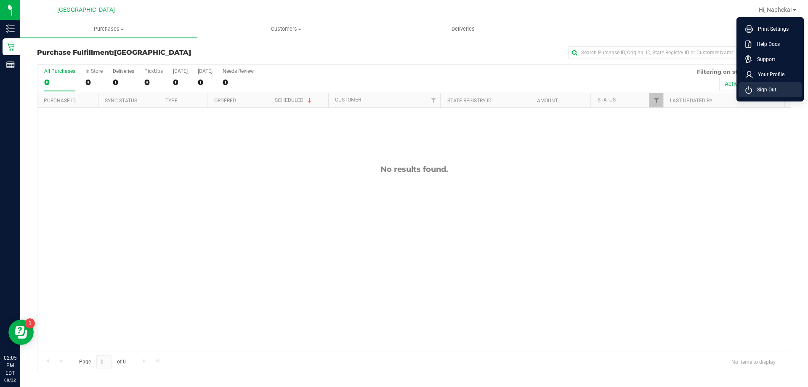
click at [759, 87] on span "Sign Out" at bounding box center [764, 89] width 24 height 8
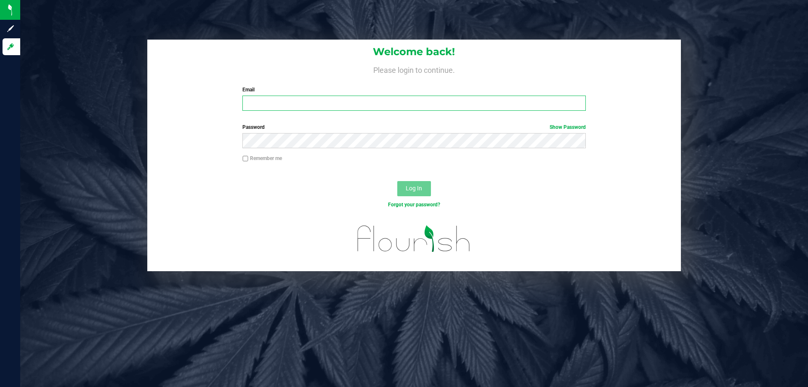
click at [320, 102] on input "Email" at bounding box center [413, 103] width 343 height 15
type input "tbowling@liveparallel.com"
click at [397, 181] on button "Log In" at bounding box center [414, 188] width 34 height 15
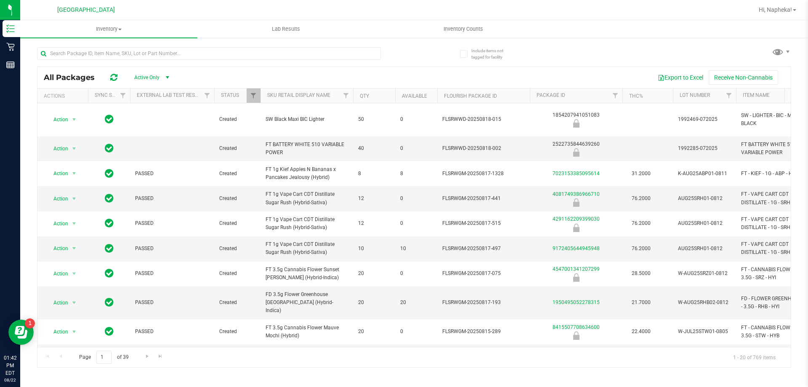
click at [399, 369] on div "Inventory All packages All inventory Waste log Lab Results Inventory Counts Inc…" at bounding box center [414, 203] width 788 height 367
